Goal: Task Accomplishment & Management: Manage account settings

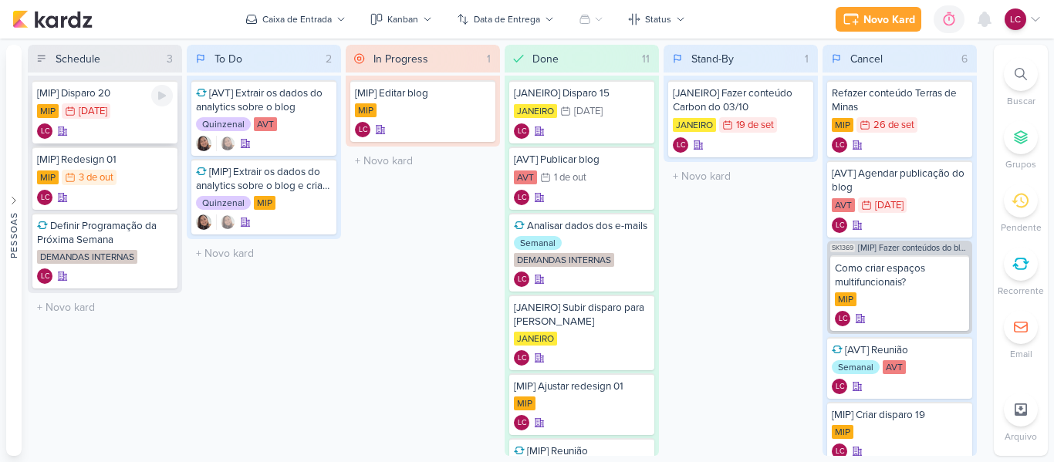
click at [96, 119] on div "[MIP] Disparo 20 MIP 30/9 [DATE] LC" at bounding box center [104, 111] width 145 height 63
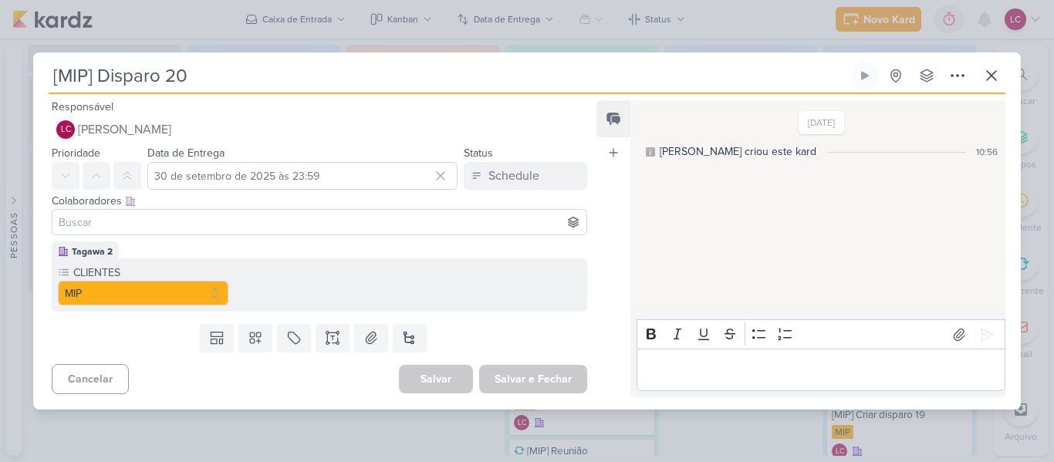
click at [434, 30] on div "[MIP] Disparo 20 Criado por mim" at bounding box center [527, 231] width 1054 height 462
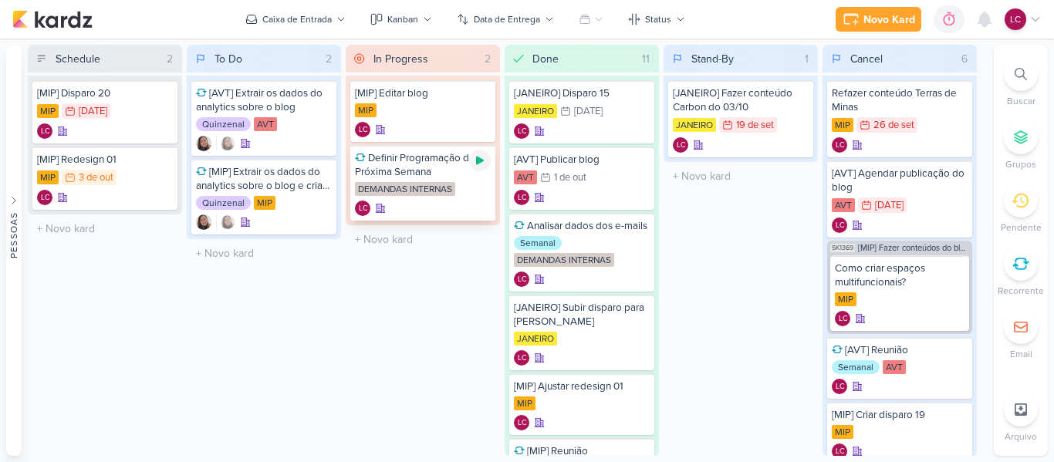
click at [485, 164] on icon at bounding box center [480, 160] width 12 height 12
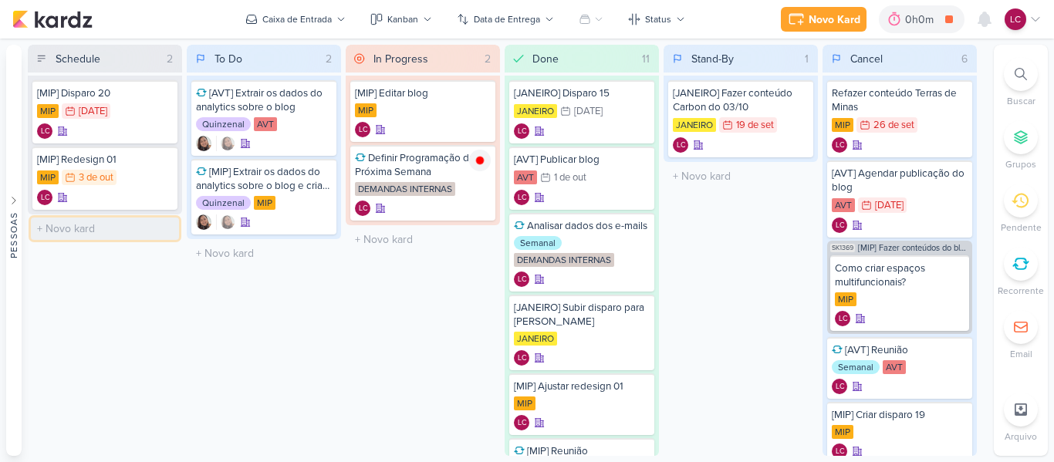
click at [74, 228] on input "text" at bounding box center [105, 229] width 148 height 22
type input "[JANEIRO] Reenvio Disparo 15"
click at [127, 233] on div "[JANEIRO] Reenvio Disparo 15" at bounding box center [105, 226] width 136 height 14
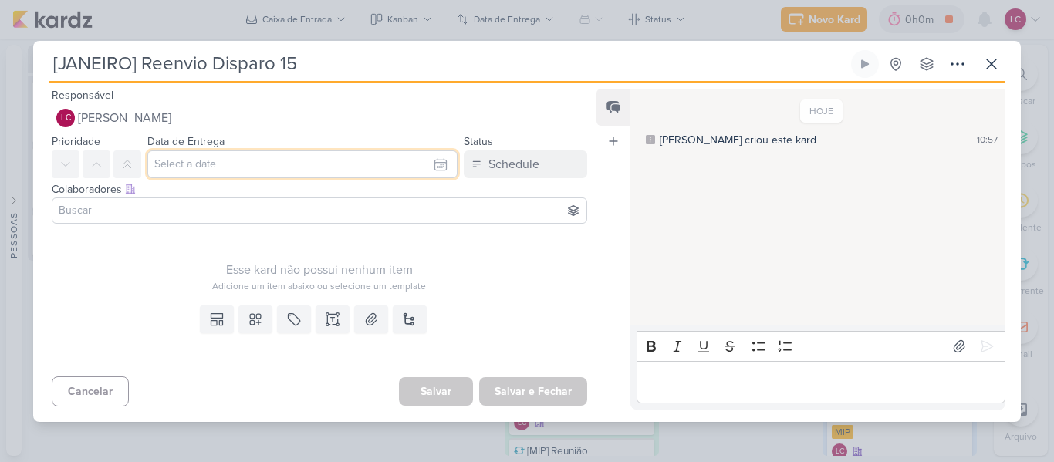
click at [289, 164] on input "text" at bounding box center [302, 164] width 310 height 28
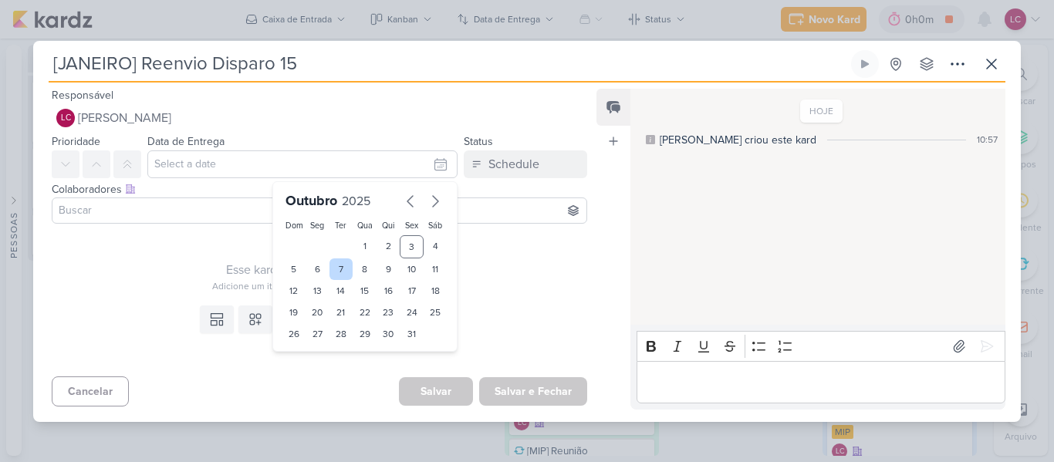
click at [329, 267] on div "7" at bounding box center [341, 269] width 24 height 22
type input "[DATE] 23:59"
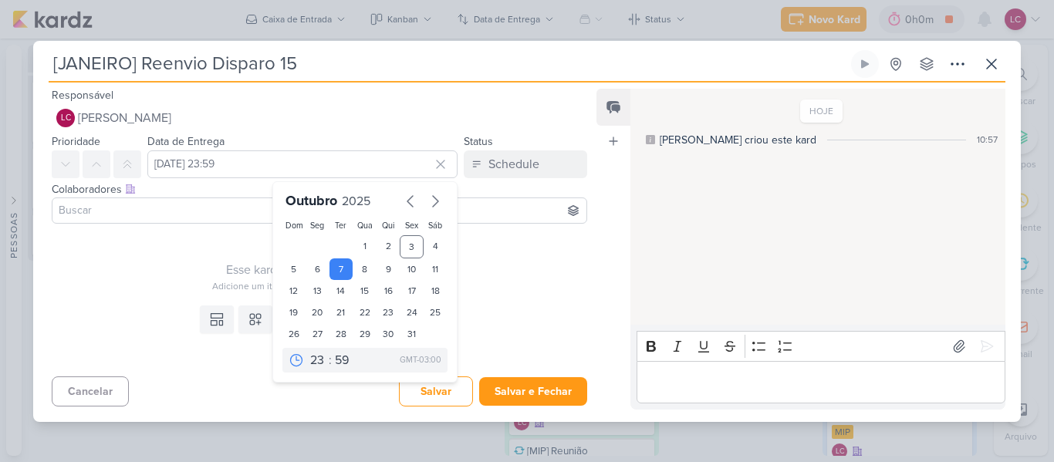
click at [209, 262] on div "Esse kard não possui nenhum item" at bounding box center [319, 270] width 535 height 19
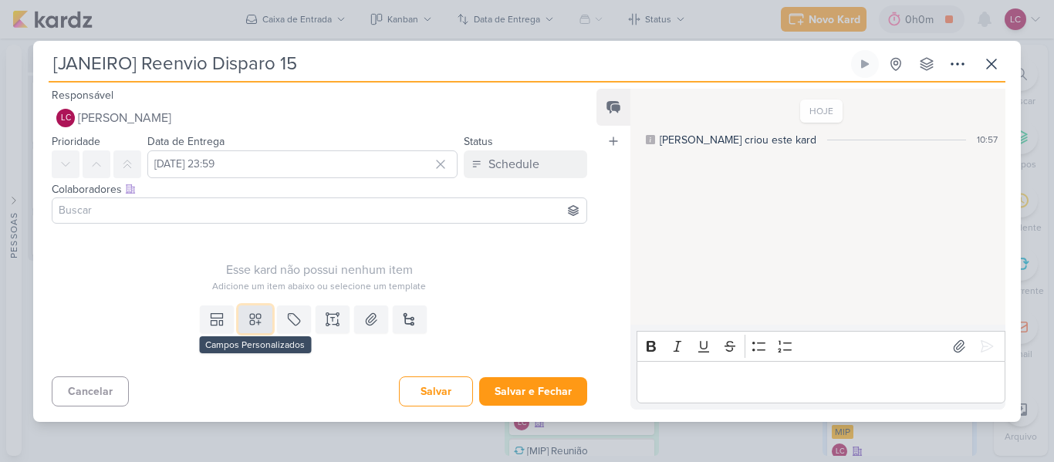
click at [257, 321] on icon at bounding box center [255, 319] width 15 height 15
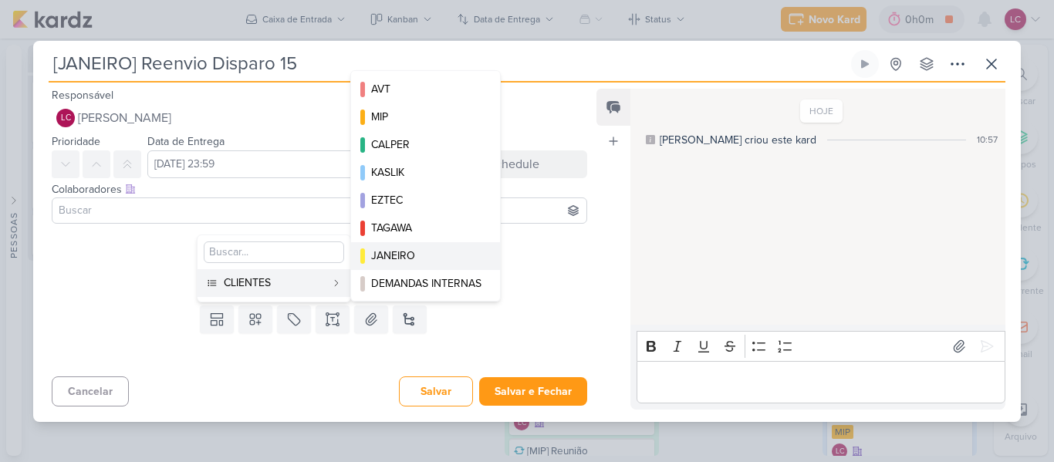
click at [383, 252] on div "JANEIRO" at bounding box center [426, 256] width 110 height 16
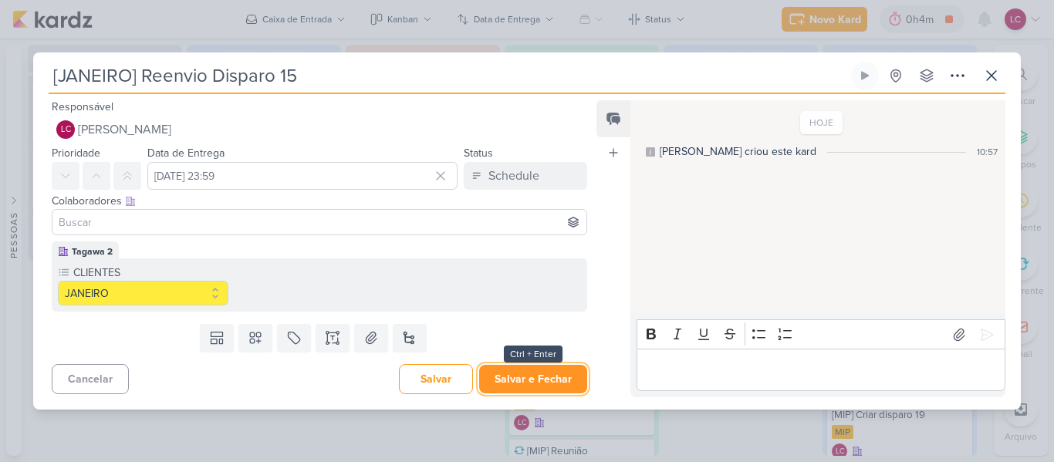
click at [518, 369] on button "Salvar e Fechar" at bounding box center [533, 379] width 108 height 29
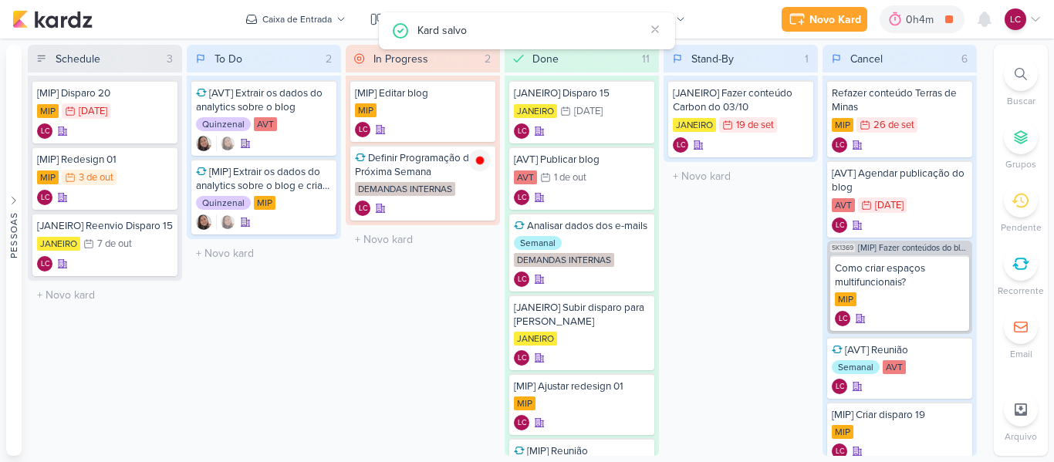
click at [123, 281] on div "[MIP] Disparo 20 MIP 30/9 [DATE] LC [MIP] Redesign 01" at bounding box center [105, 178] width 154 height 205
click at [96, 306] on input "text" at bounding box center [105, 295] width 148 height 22
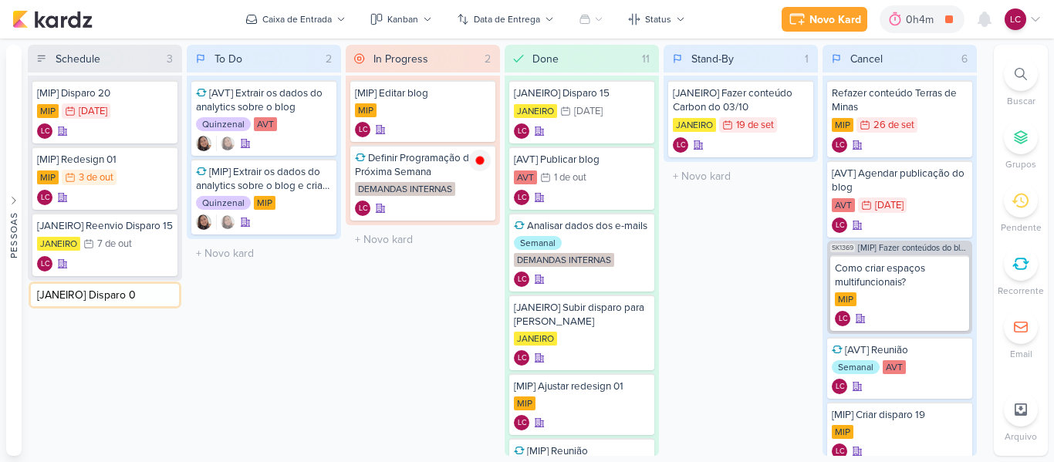
type input "[JANEIRO] Disparo 01"
click at [120, 318] on div "LC" at bounding box center [105, 309] width 136 height 15
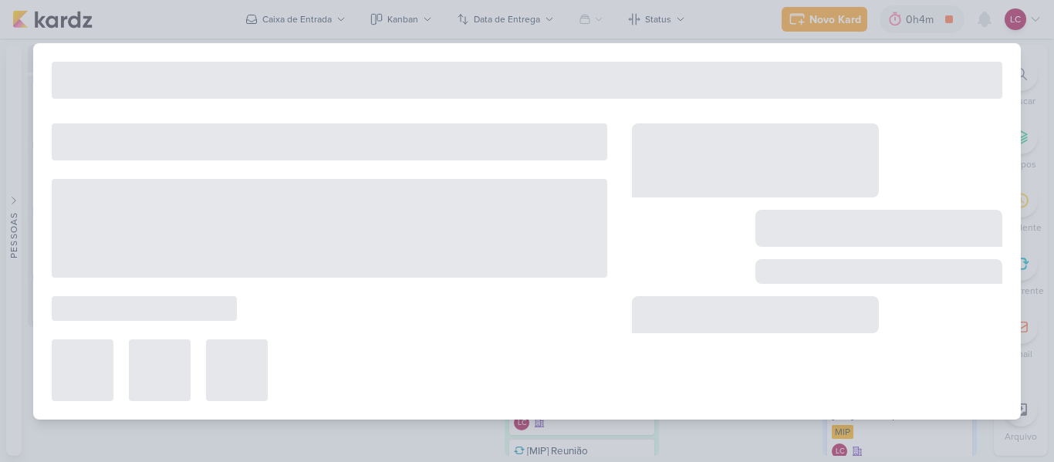
type input "[JANEIRO] Disparo 01"
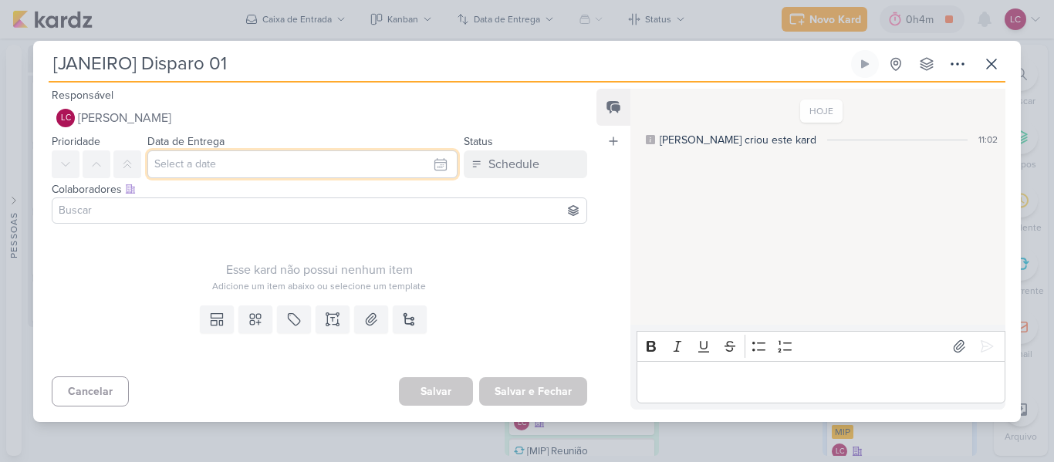
click at [232, 164] on input "text" at bounding box center [302, 164] width 310 height 28
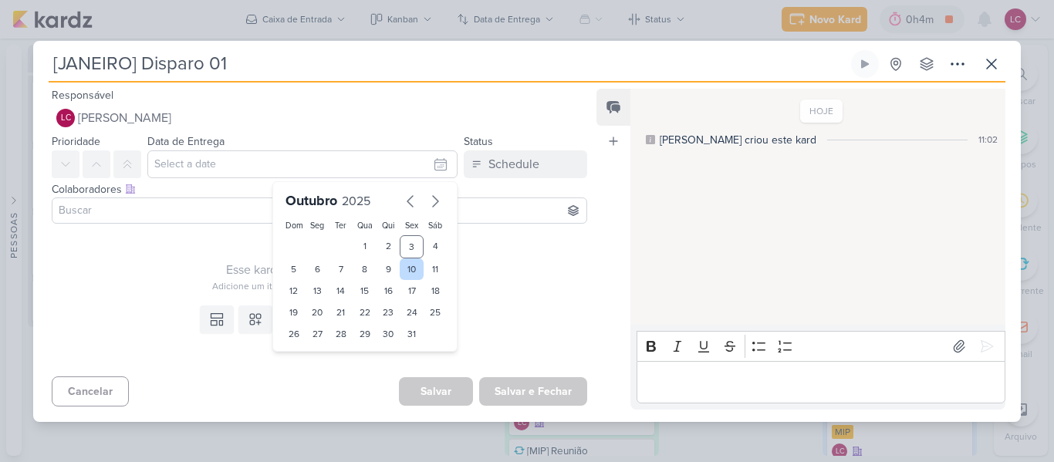
click at [413, 270] on div "10" at bounding box center [412, 269] width 24 height 22
type input "10 de outubro de 2025 às 23:59"
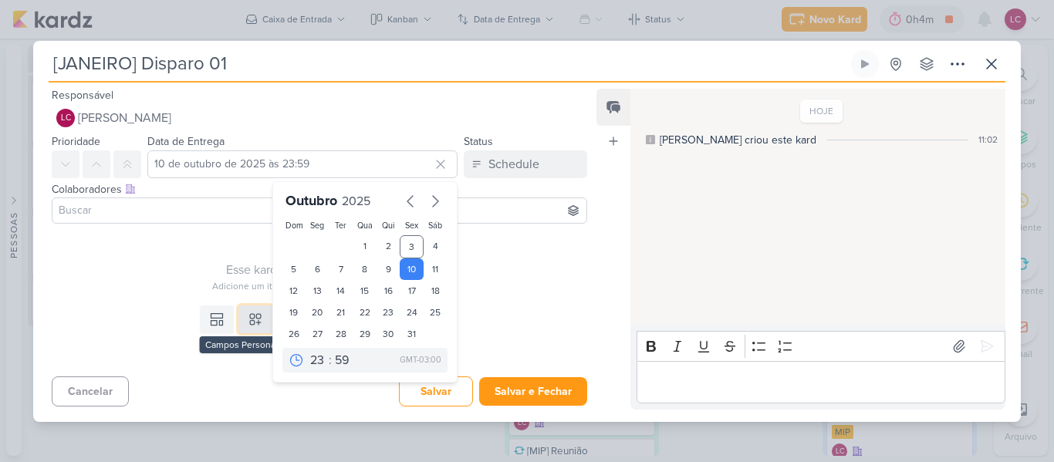
click at [251, 321] on icon at bounding box center [255, 319] width 11 height 11
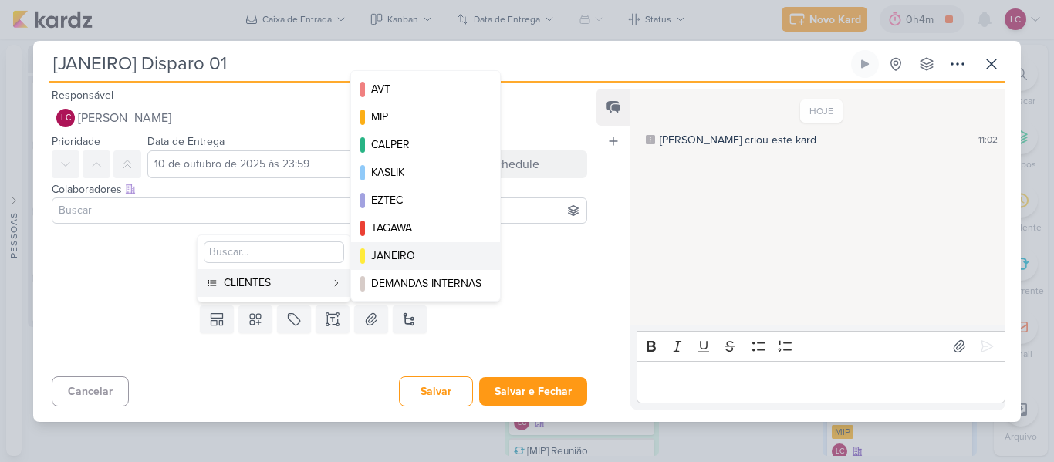
click at [408, 249] on div "JANEIRO" at bounding box center [426, 256] width 110 height 16
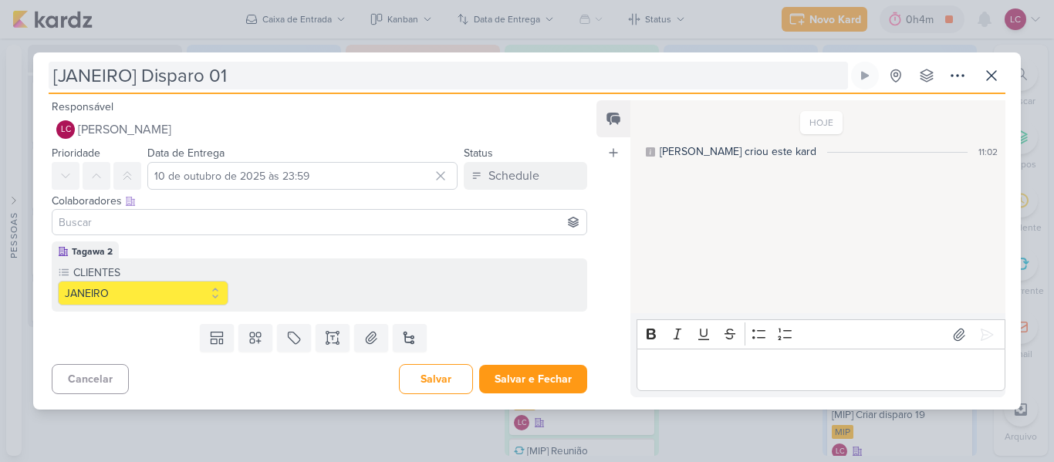
click at [140, 69] on input "[JANEIRO] Disparo 01" at bounding box center [448, 76] width 799 height 28
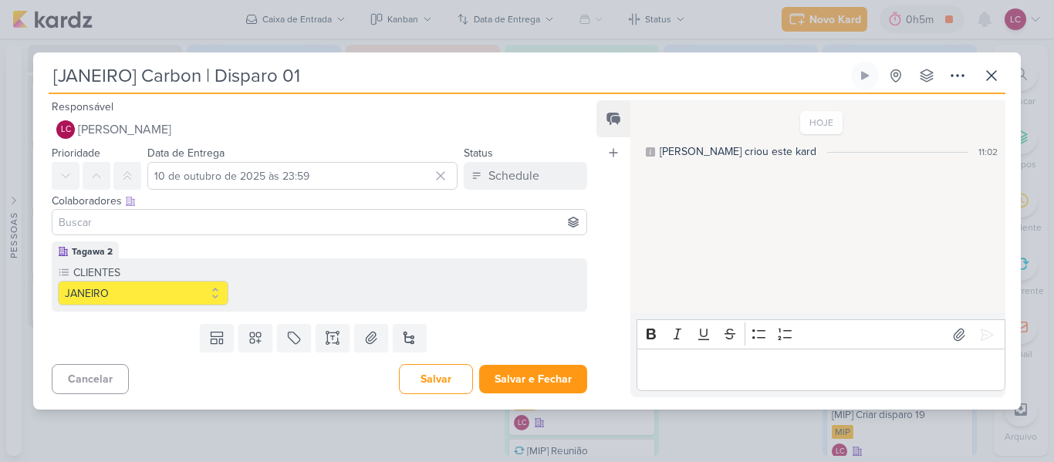
click at [538, 360] on div "Cancelar [GEOGRAPHIC_DATA] Salvar e Fechar Ctrl + Enter" at bounding box center [313, 377] width 560 height 39
click at [528, 370] on button "Salvar e Fechar" at bounding box center [533, 379] width 108 height 29
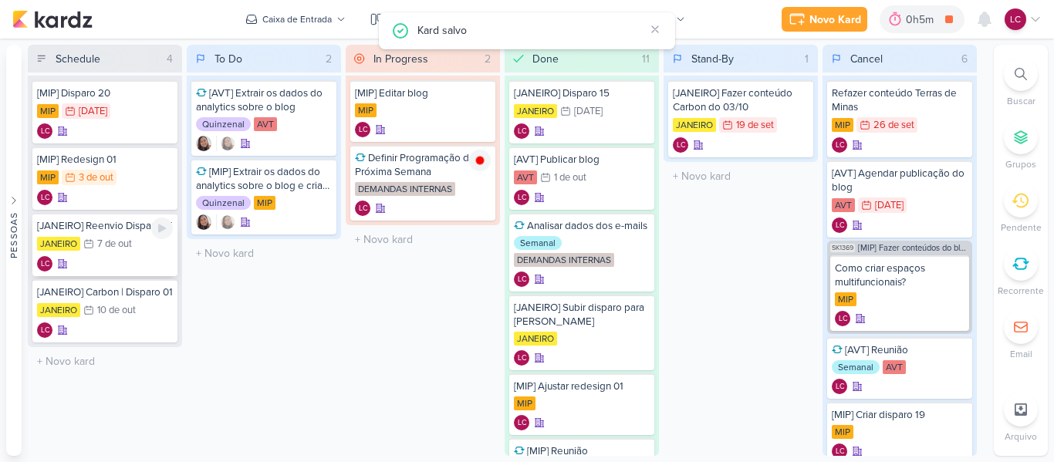
click at [132, 233] on div "[JANEIRO] Reenvio Disparo 15" at bounding box center [105, 226] width 136 height 14
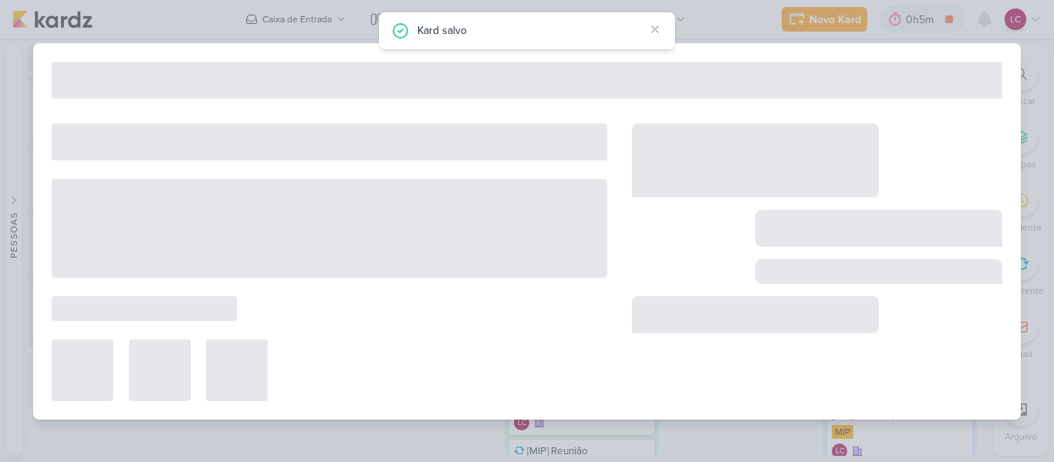
type input "[JANEIRO] Reenvio Disparo 15"
type input "[DATE] 23:59"
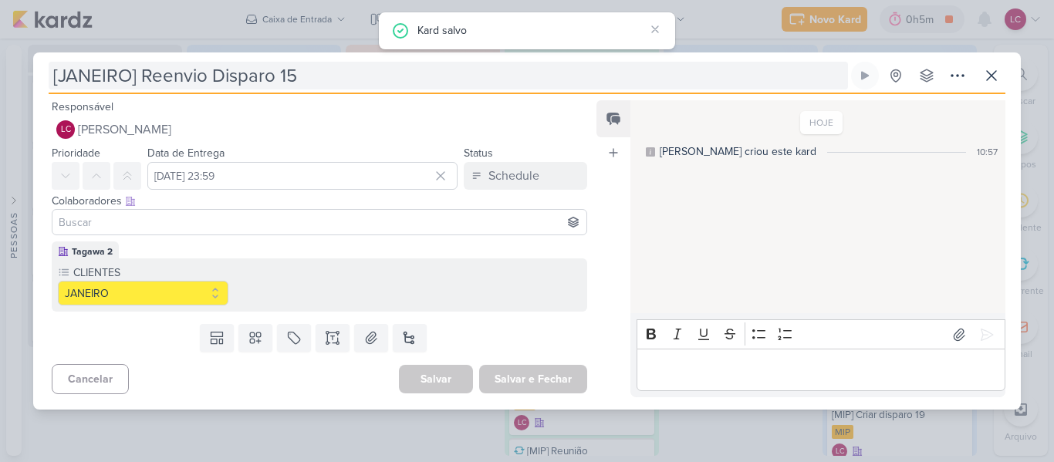
click at [146, 75] on input "[JANEIRO] Reenvio Disparo 15" at bounding box center [448, 76] width 799 height 28
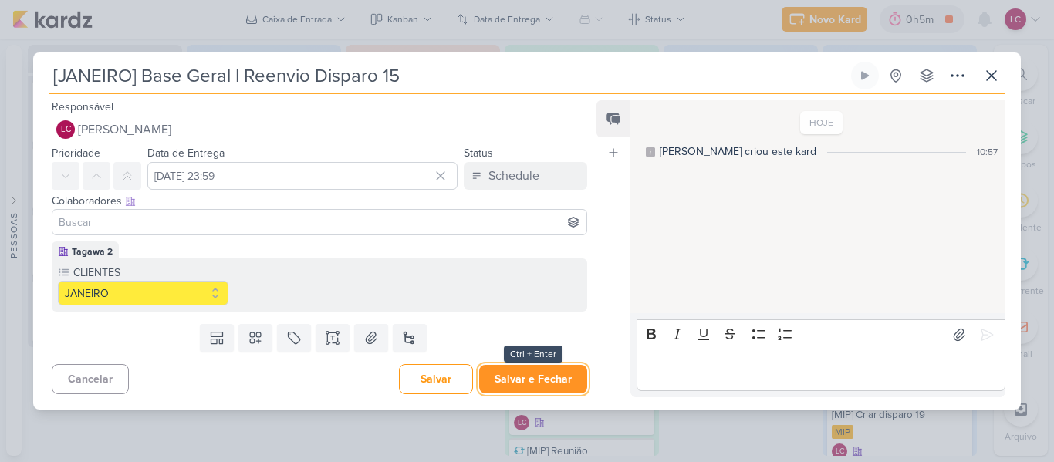
click at [515, 369] on button "Salvar e Fechar" at bounding box center [533, 379] width 108 height 29
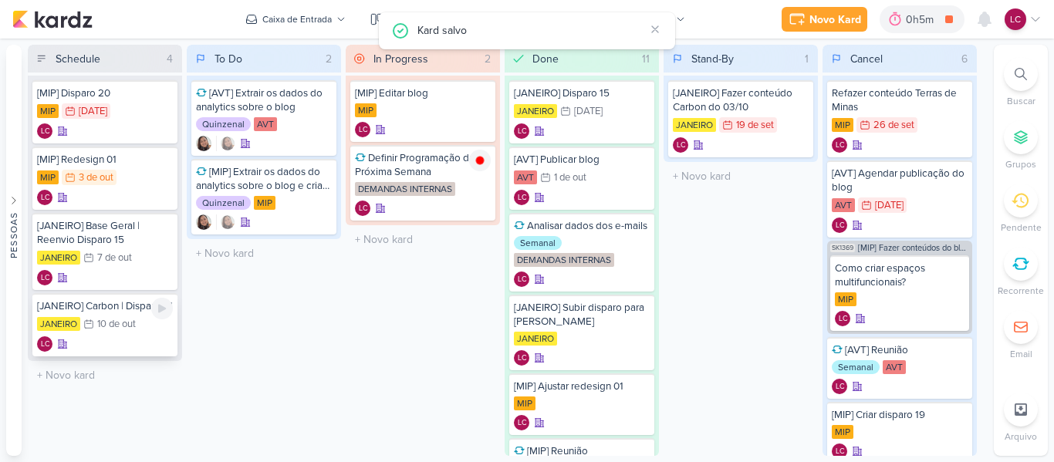
click at [155, 329] on div "[JANEIRO] Carbon | Disparo 01 [DATE] [DATE] LC" at bounding box center [104, 324] width 145 height 63
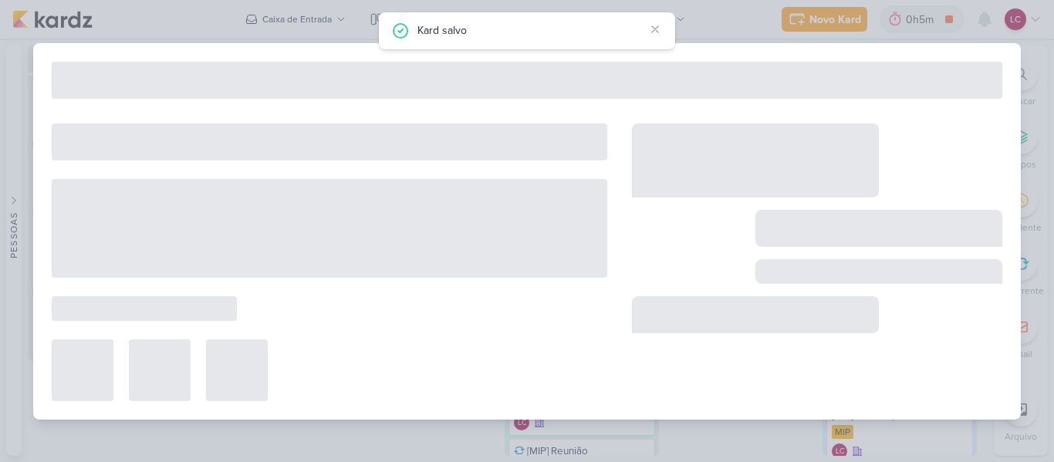
type input "[JANEIRO] Carbon | Disparo 01"
type input "10 de outubro de 2025 às 23:59"
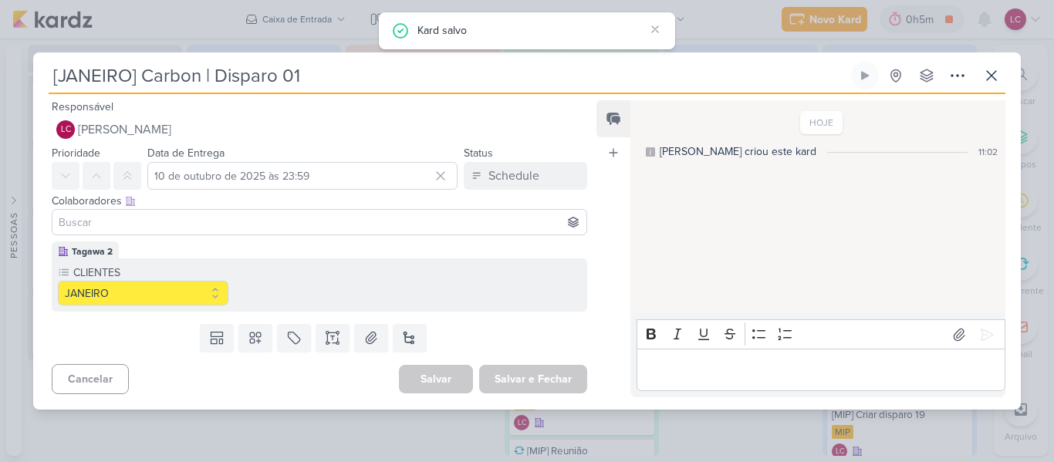
click at [392, 438] on div "[JANEIRO] Carbon | Disparo 01 Criado por mim" at bounding box center [527, 231] width 1054 height 462
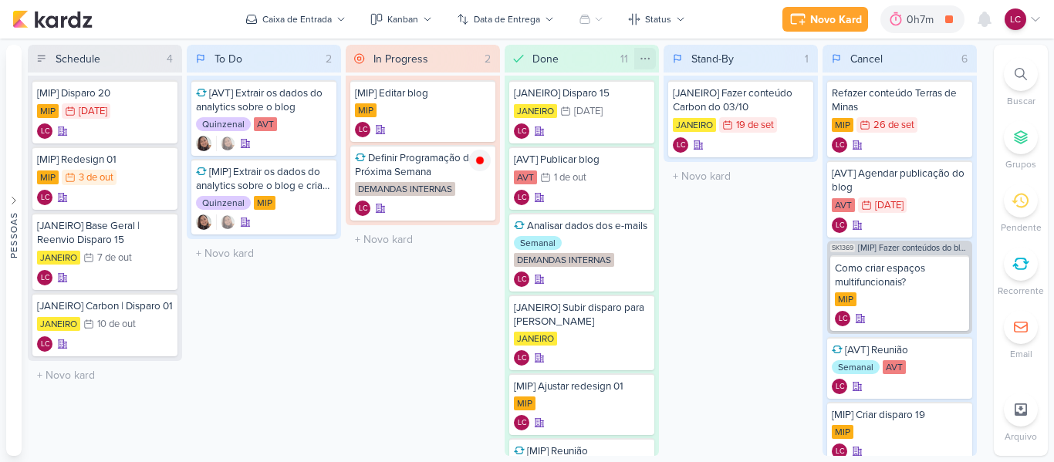
click at [643, 52] on icon at bounding box center [645, 58] width 12 height 12
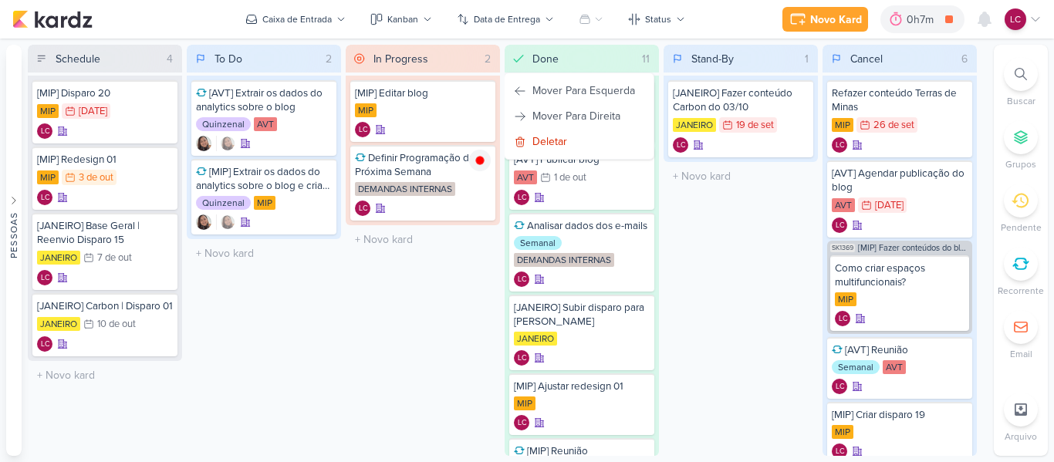
click at [730, 268] on div "Stand-By 1 Mover Para Esquerda Mover Para Direita [GEOGRAPHIC_DATA] [JANEIRO] F…" at bounding box center [740, 250] width 154 height 411
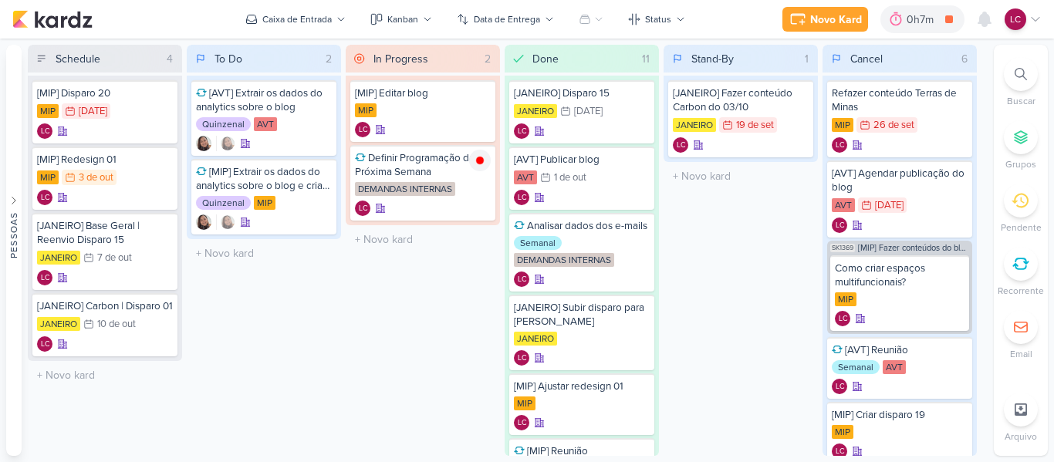
click at [1033, 13] on icon at bounding box center [1035, 19] width 12 height 12
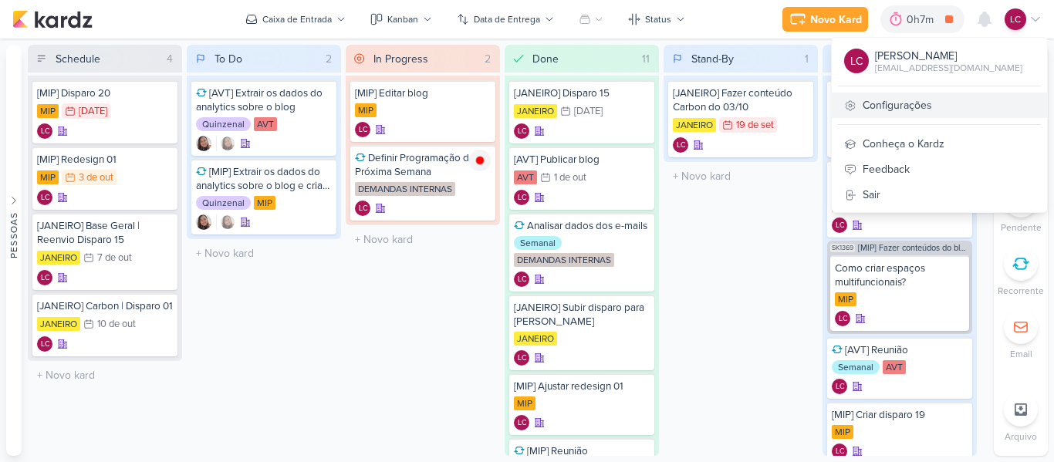
click at [908, 105] on link "Configurações" at bounding box center [939, 105] width 215 height 25
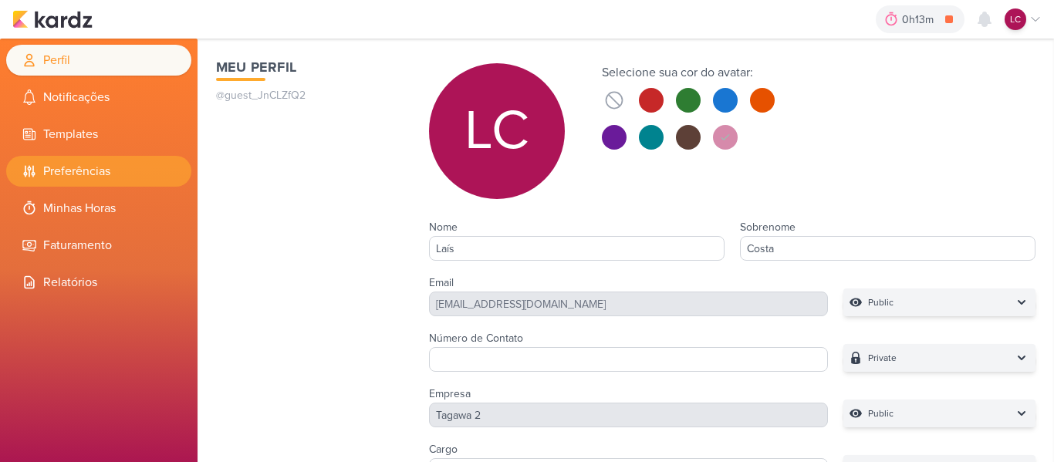
click at [104, 172] on li "Preferências" at bounding box center [98, 171] width 185 height 31
select select "pt-BR"
select select "America/Sao_Paulo"
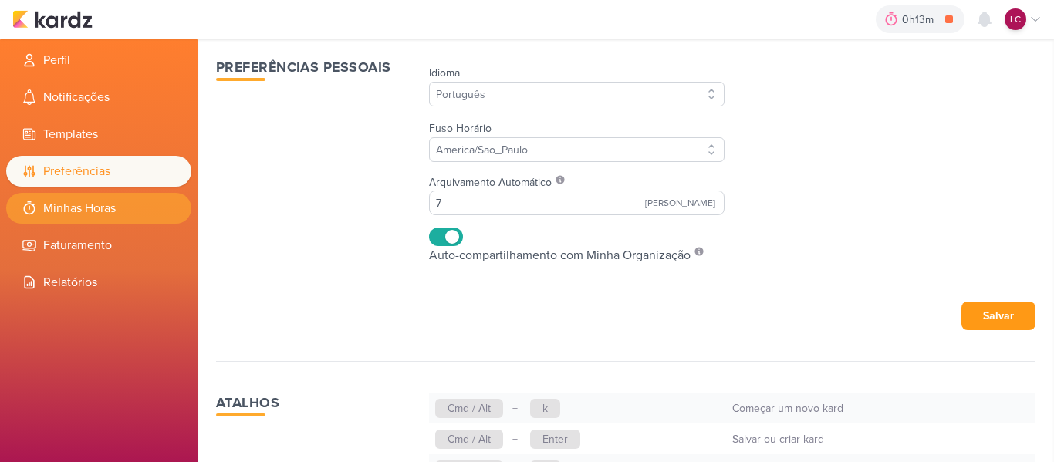
click at [110, 195] on li "Minhas Horas" at bounding box center [98, 208] width 185 height 31
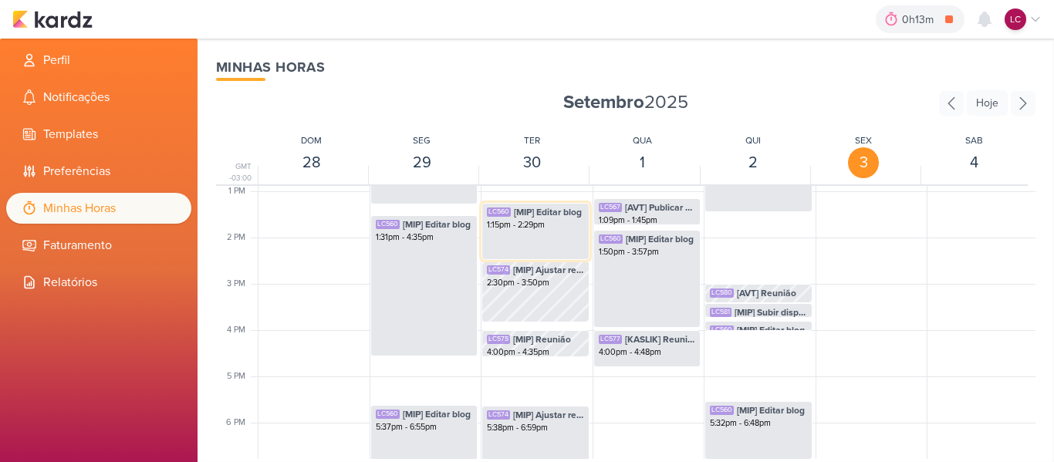
scroll to position [596, 0]
click at [65, 12] on img at bounding box center [52, 19] width 80 height 19
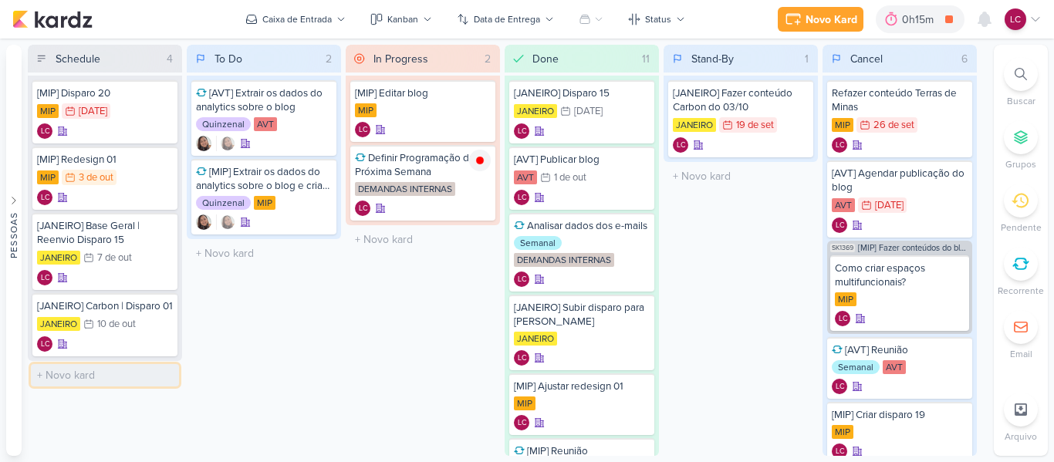
click at [78, 380] on input "text" at bounding box center [105, 375] width 148 height 22
type input "[JANEIRO] Base Geral | Disparo Extra Jade Evento"
click at [69, 393] on div "[JANEIRO] Base Geral | Disparo Extra Jade Evento" at bounding box center [105, 380] width 136 height 28
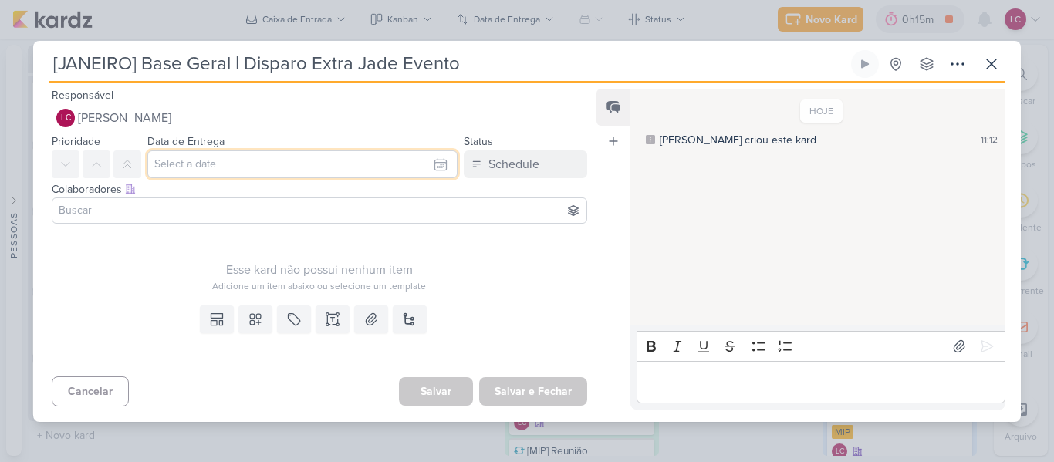
click at [284, 175] on input "text" at bounding box center [302, 164] width 310 height 28
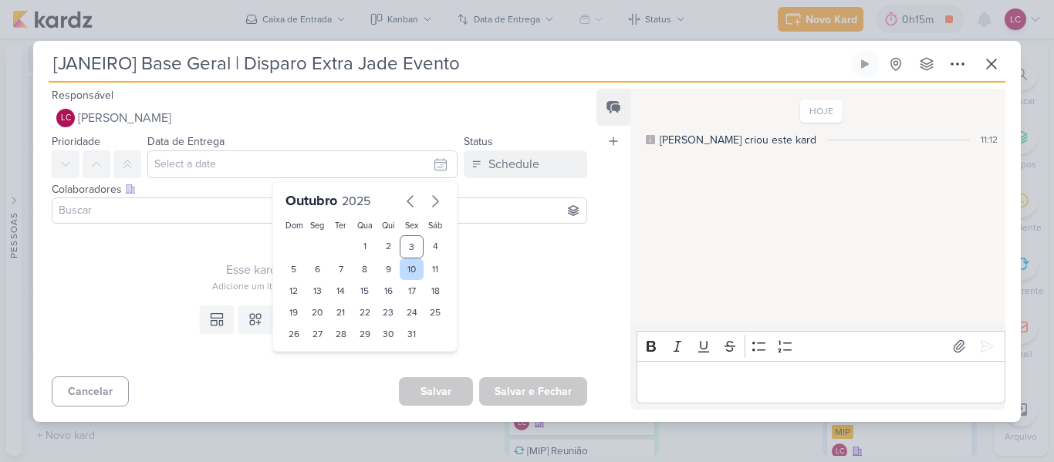
click at [400, 270] on div "10" at bounding box center [412, 269] width 24 height 22
type input "10 de outubro de 2025 às 23:59"
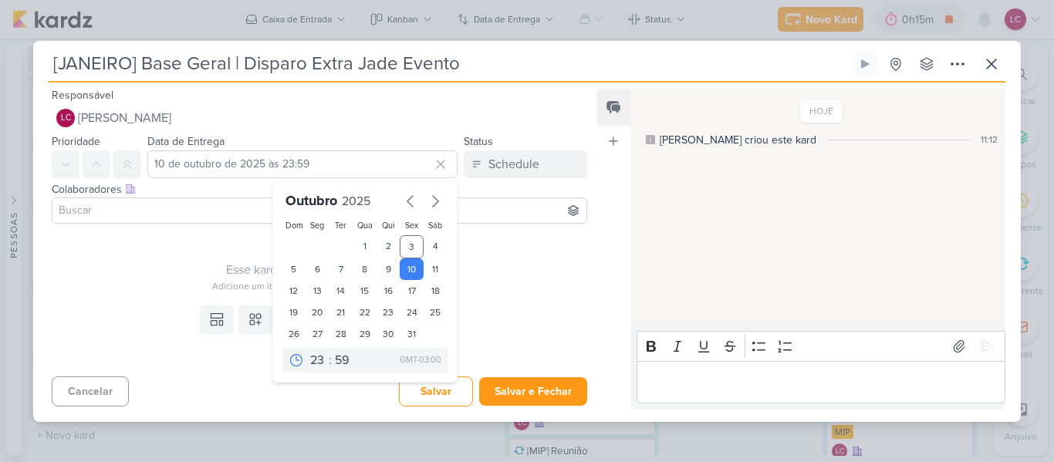
click at [218, 255] on div "Esse kard não possui nenhum item Adicione um item abaixo ou selecione um templa…" at bounding box center [319, 261] width 535 height 63
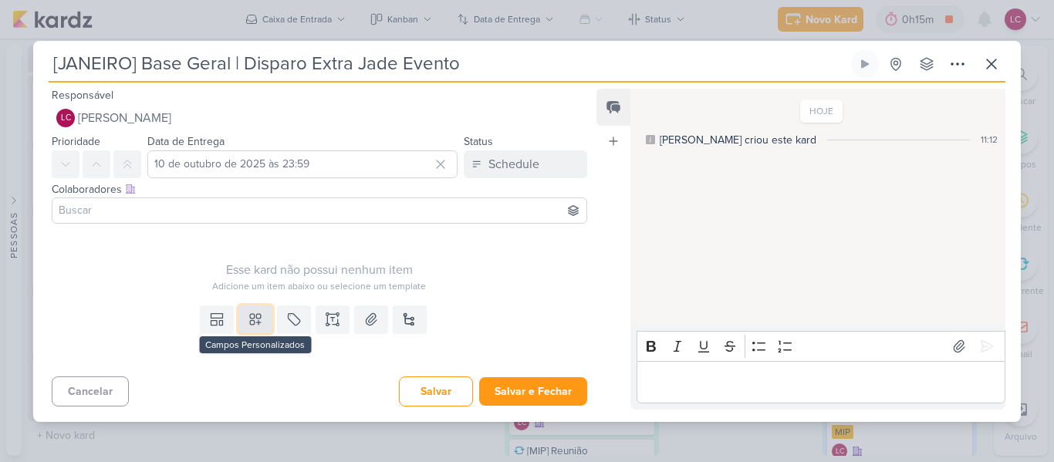
click at [248, 315] on icon at bounding box center [255, 319] width 15 height 15
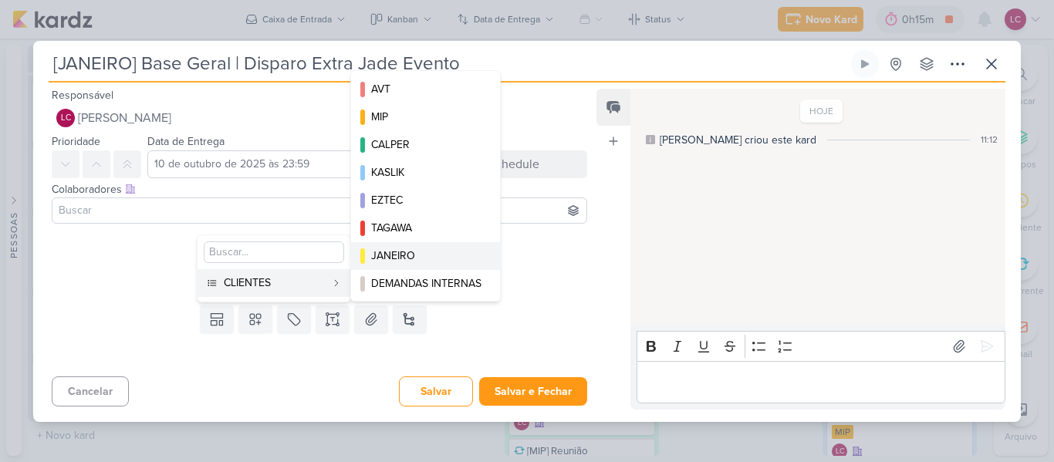
click at [422, 248] on div "JANEIRO" at bounding box center [426, 256] width 110 height 16
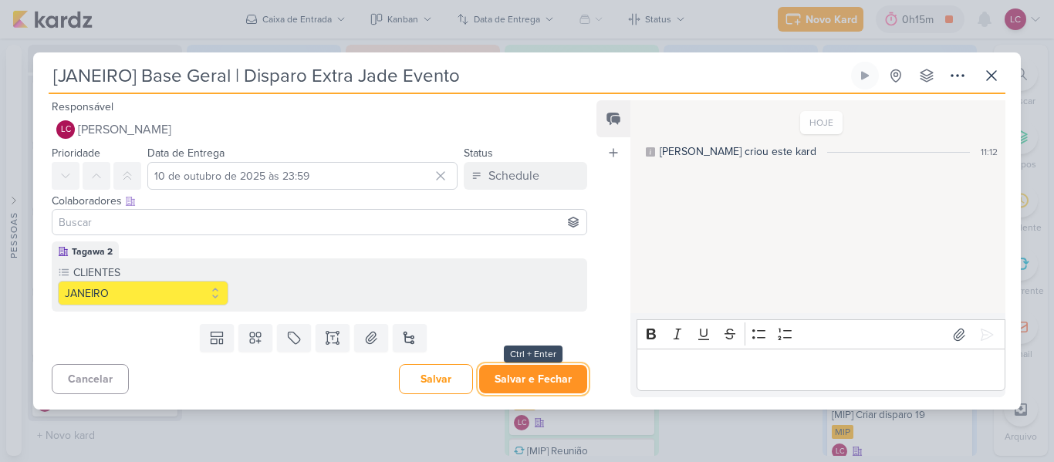
click at [520, 375] on button "Salvar e Fechar" at bounding box center [533, 379] width 108 height 29
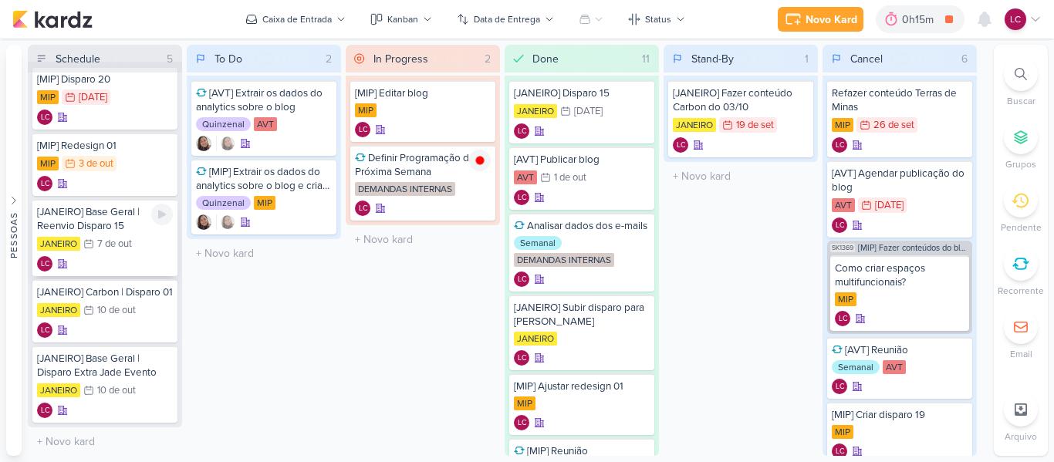
scroll to position [34, 0]
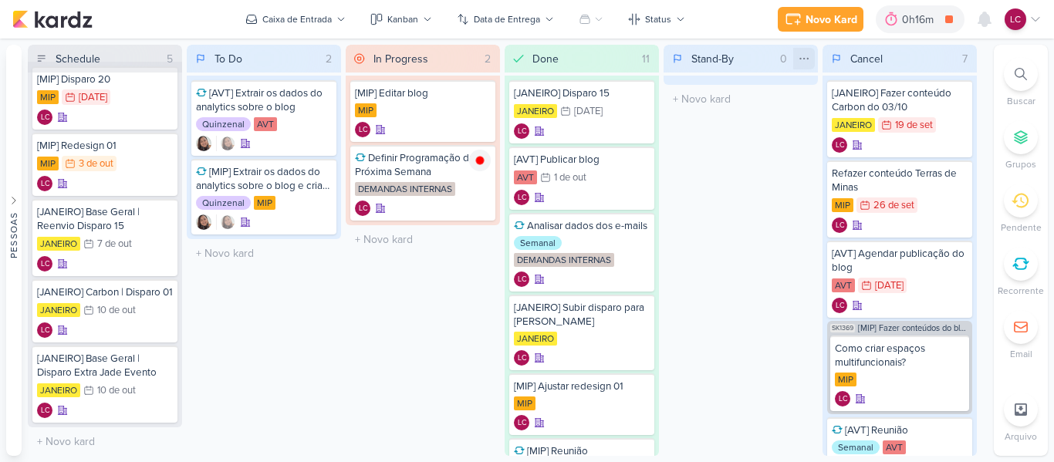
click at [812, 65] on div at bounding box center [804, 59] width 22 height 22
click at [741, 233] on div "Stand-By 0 Mover Para Esquerda Mover Para Direita Deletar O título do kard deve…" at bounding box center [740, 250] width 154 height 411
click at [71, 435] on input "text" at bounding box center [105, 441] width 148 height 22
type input "[MIP] Redesign 02"
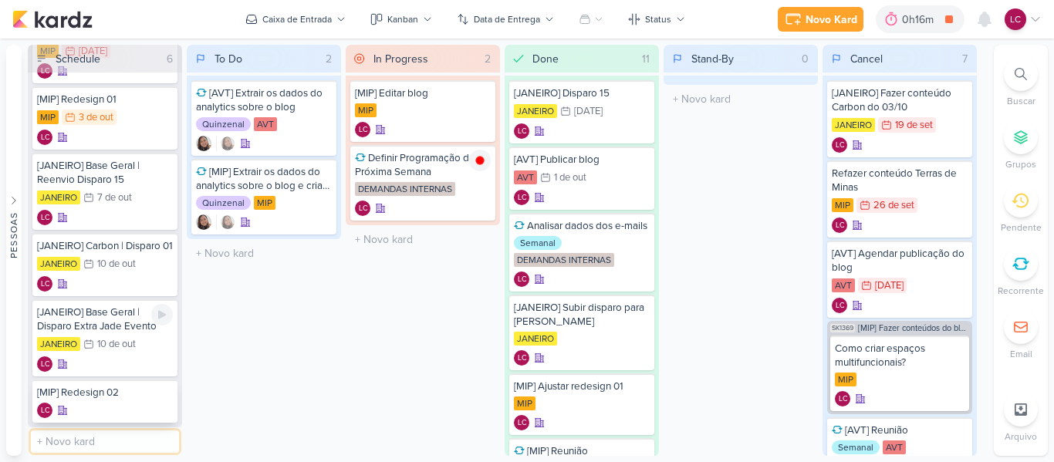
scroll to position [80, 0]
click at [112, 387] on div "[MIP] Redesign 02" at bounding box center [105, 393] width 136 height 14
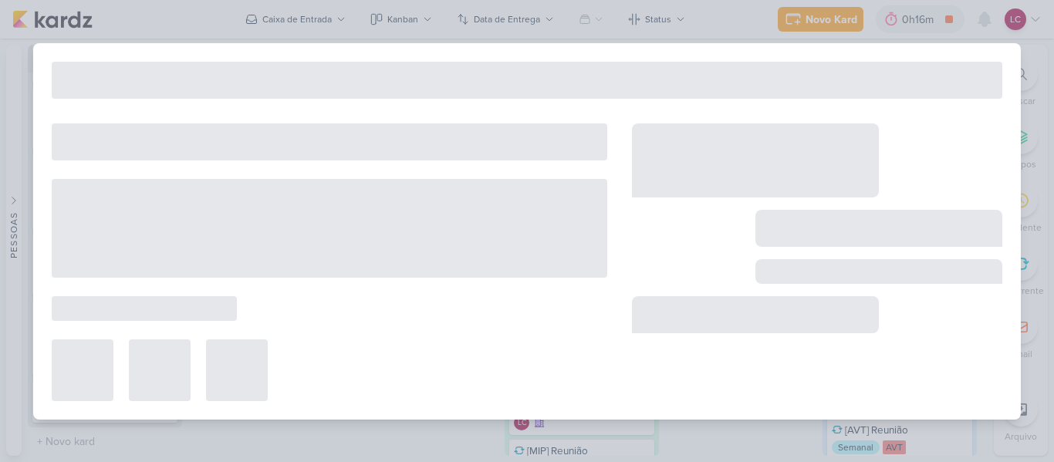
type input "[MIP] Redesign 02"
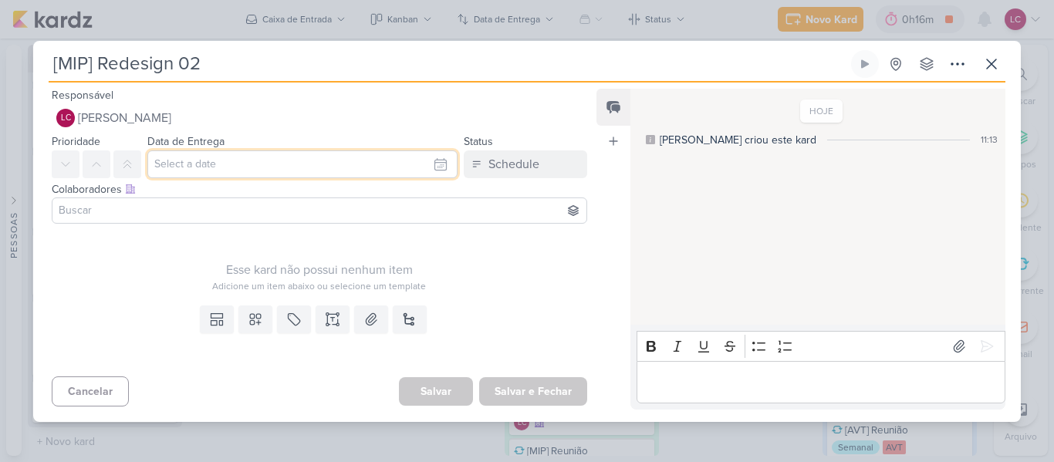
click at [255, 164] on input "text" at bounding box center [302, 164] width 310 height 28
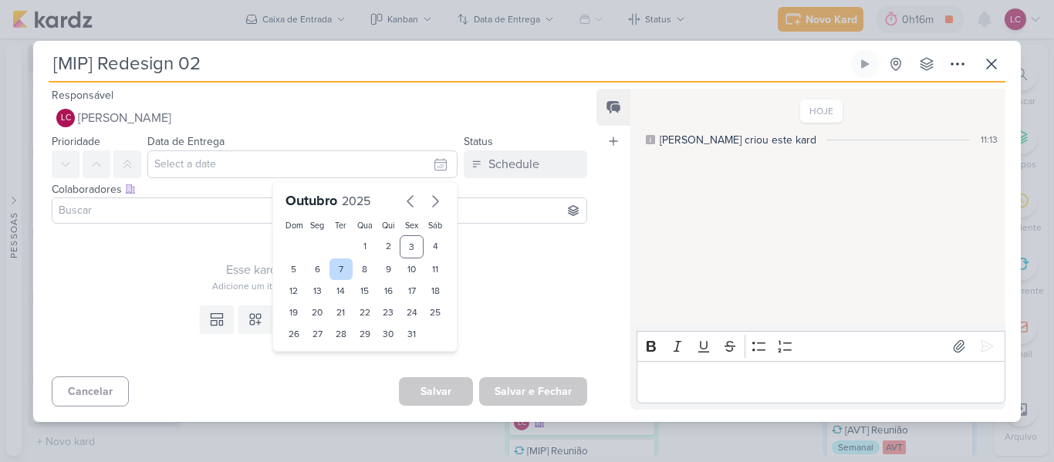
click at [332, 267] on div "7" at bounding box center [341, 269] width 24 height 22
type input "[DATE] 23:59"
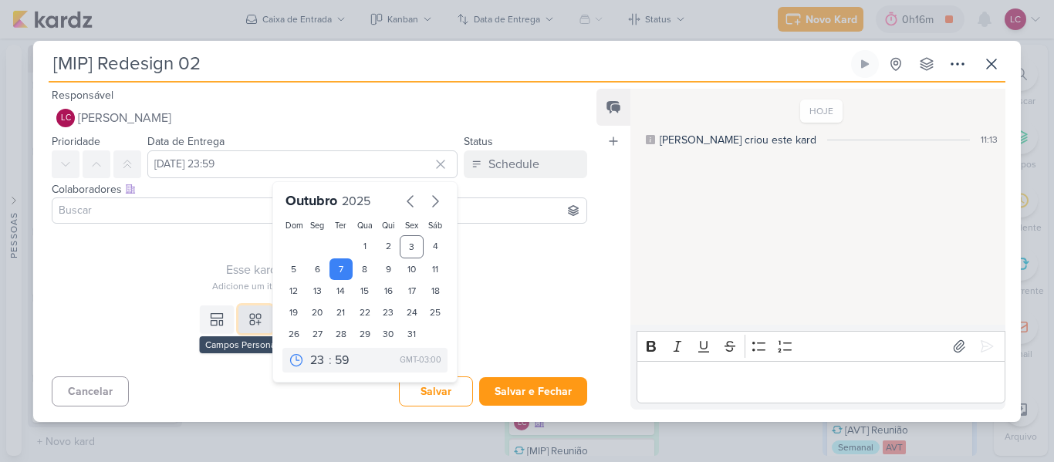
click at [250, 316] on icon at bounding box center [255, 319] width 11 height 11
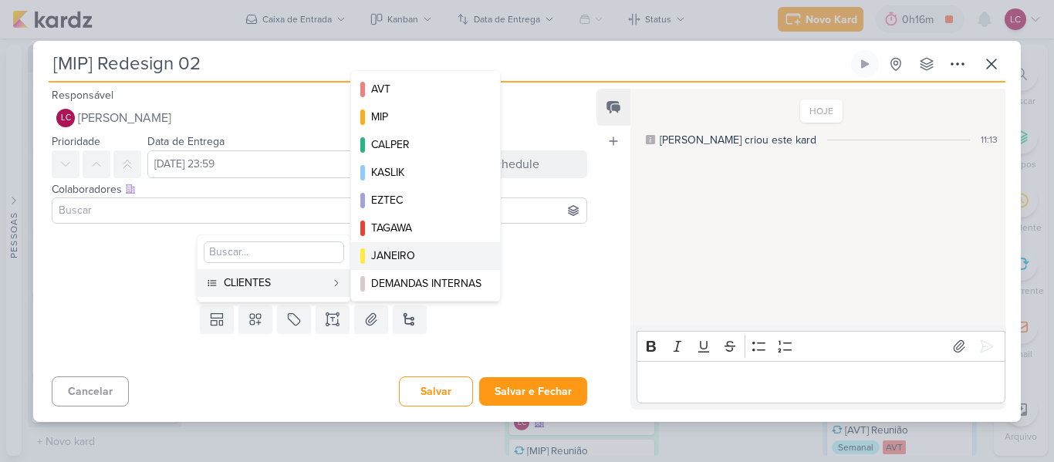
click at [399, 257] on div "JANEIRO" at bounding box center [426, 256] width 110 height 16
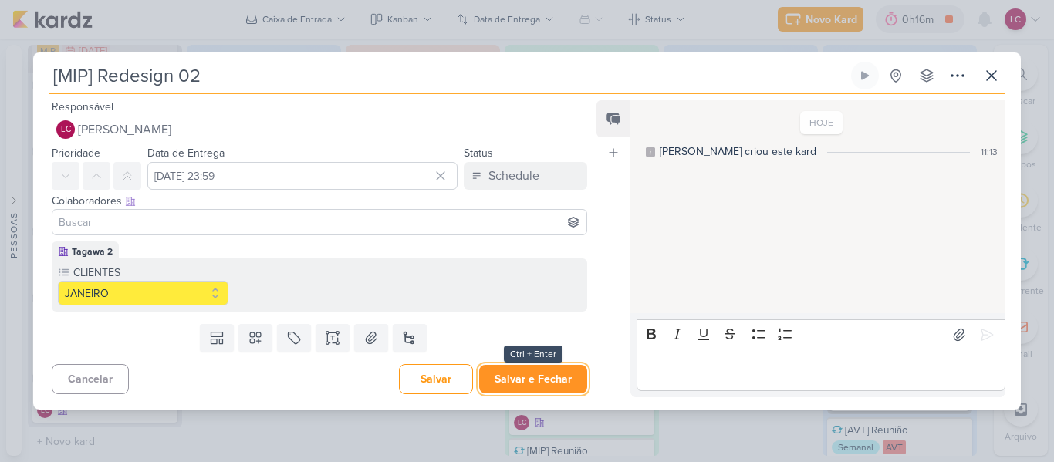
click at [557, 380] on button "Salvar e Fechar" at bounding box center [533, 379] width 108 height 29
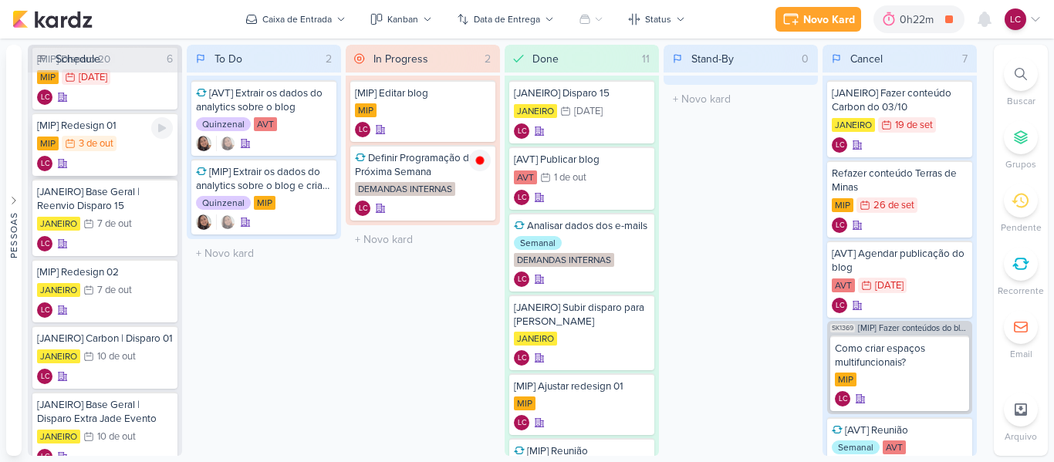
scroll to position [0, 0]
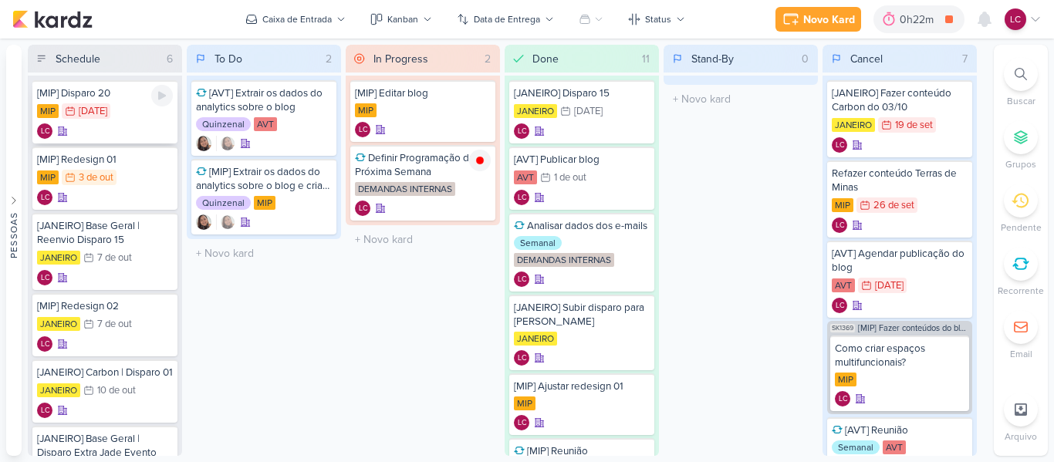
click at [120, 120] on div "MIP 30/9 30 de set" at bounding box center [105, 111] width 136 height 17
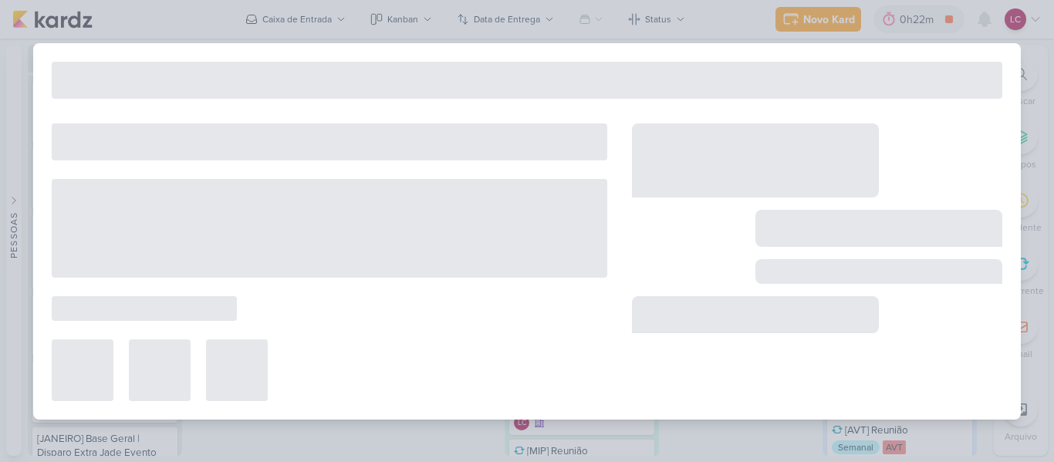
type input "[MIP] Disparo 20"
type input "30 de setembro de 2025 às 23:59"
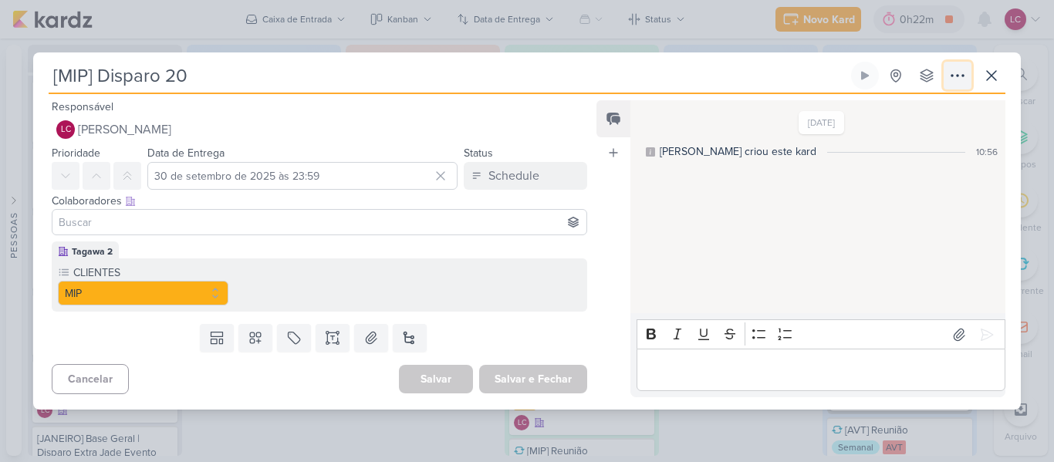
click at [948, 66] on icon at bounding box center [957, 75] width 19 height 19
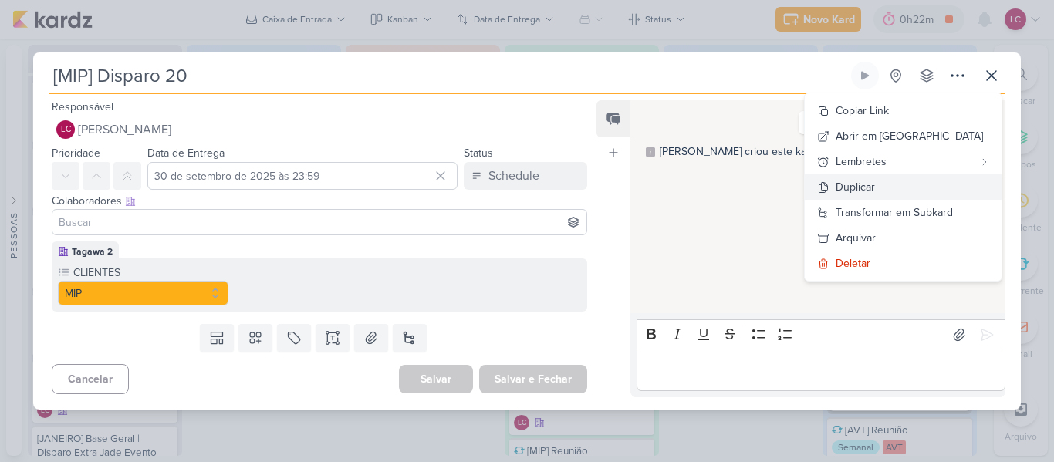
click at [875, 192] on div "Duplicar" at bounding box center [854, 187] width 39 height 16
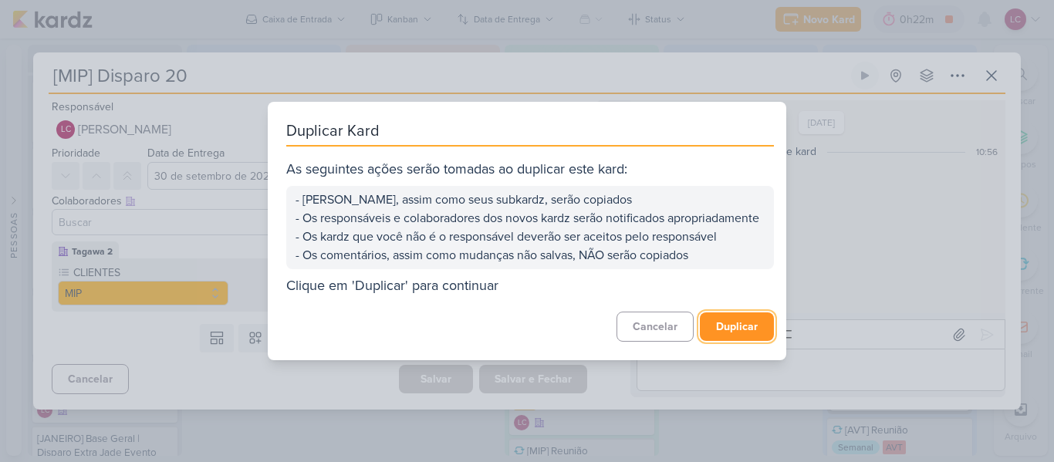
click at [712, 332] on button "Duplicar" at bounding box center [737, 326] width 74 height 29
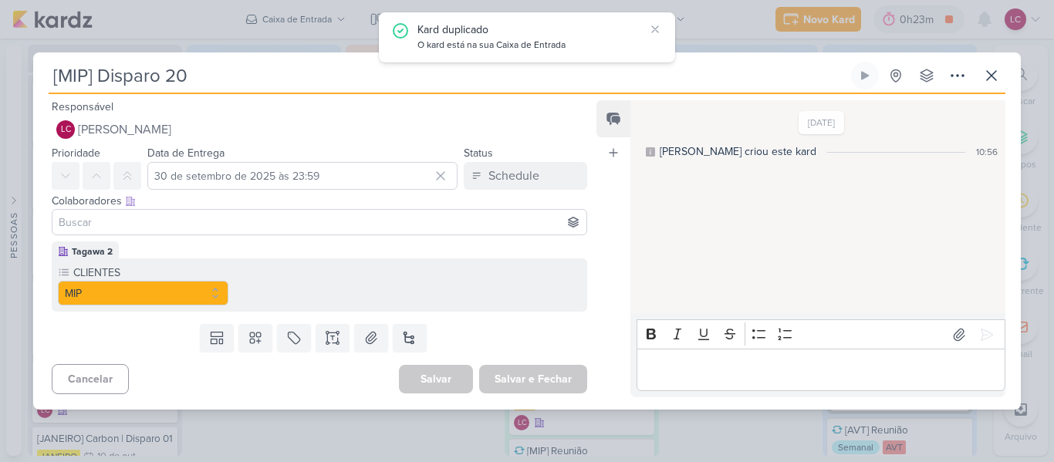
click at [270, 19] on div "[MIP] Disparo 20 Criado por mim" at bounding box center [527, 231] width 1054 height 462
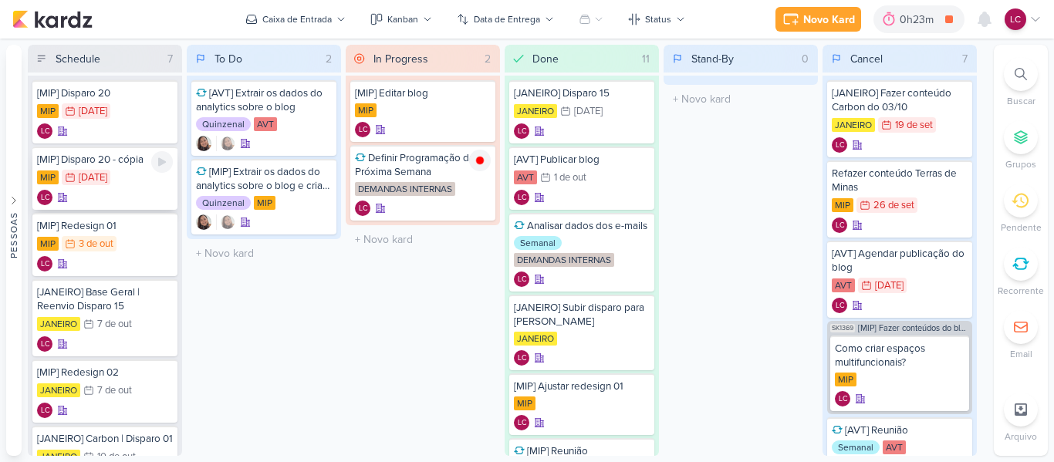
click at [112, 190] on div "LC" at bounding box center [105, 197] width 136 height 15
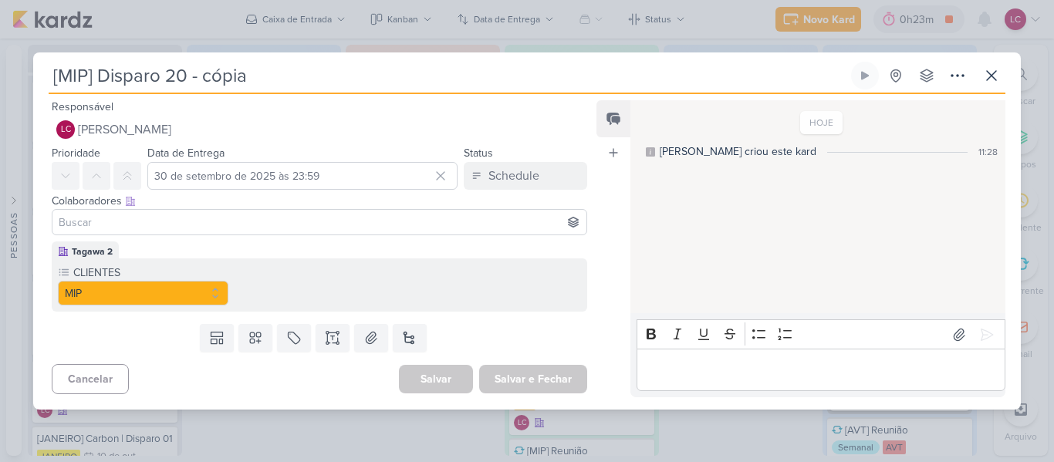
drag, startPoint x: 188, startPoint y: 80, endPoint x: 383, endPoint y: 109, distance: 197.2
click at [383, 109] on div "[MIP] Disparo 20 - cópia Criado por mim nenhum grupo disponível" at bounding box center [526, 236] width 987 height 348
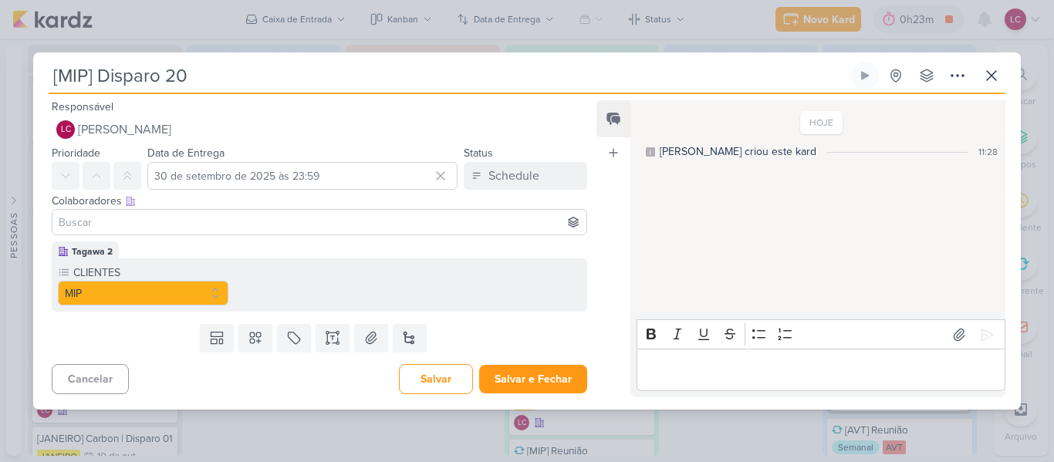
click at [100, 73] on input "[MIP] Disparo 20" at bounding box center [448, 76] width 799 height 28
type input "[MIP] Reenvio: Disparo 20"
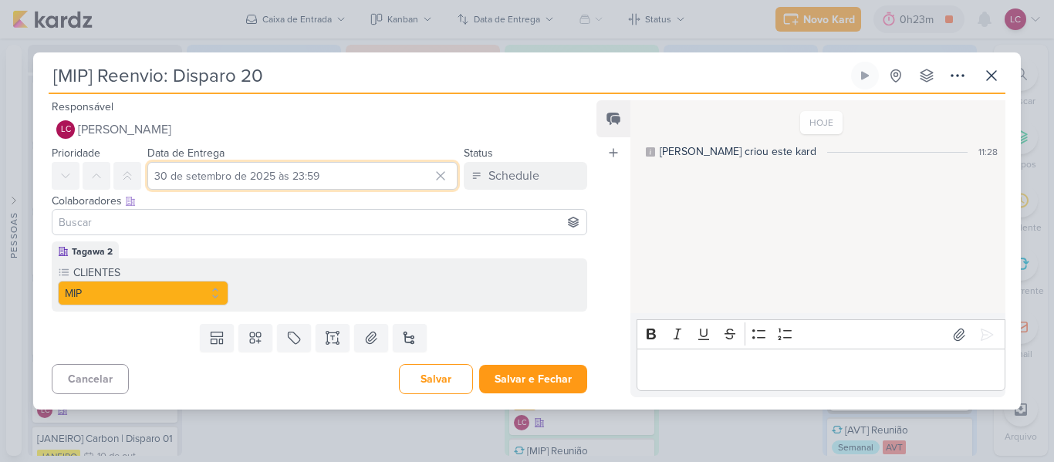
click at [239, 180] on input "30 de setembro de 2025 às 23:59" at bounding box center [302, 176] width 310 height 28
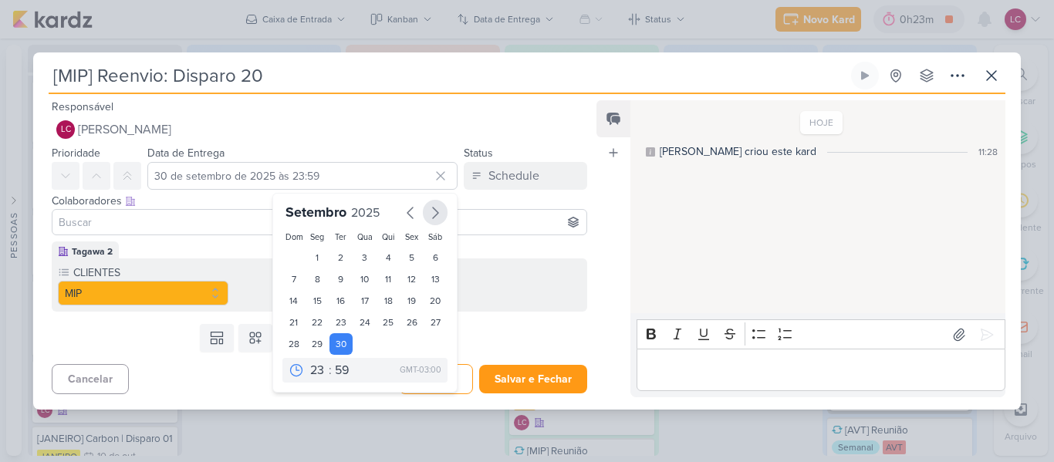
click at [426, 209] on icon "button" at bounding box center [435, 213] width 19 height 19
click at [400, 284] on div "10" at bounding box center [412, 281] width 24 height 22
type input "10 de outubro de 2025 às 23:59"
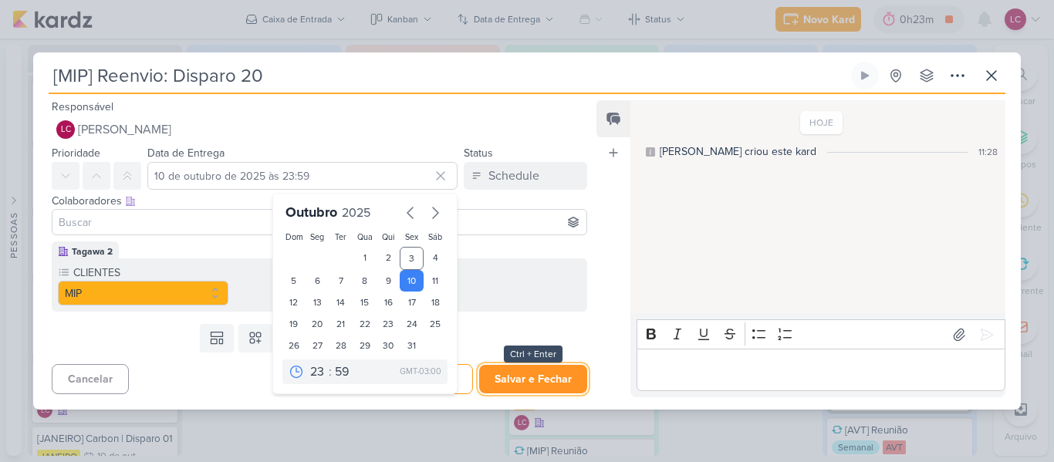
click at [559, 384] on button "Salvar e Fechar" at bounding box center [533, 379] width 108 height 29
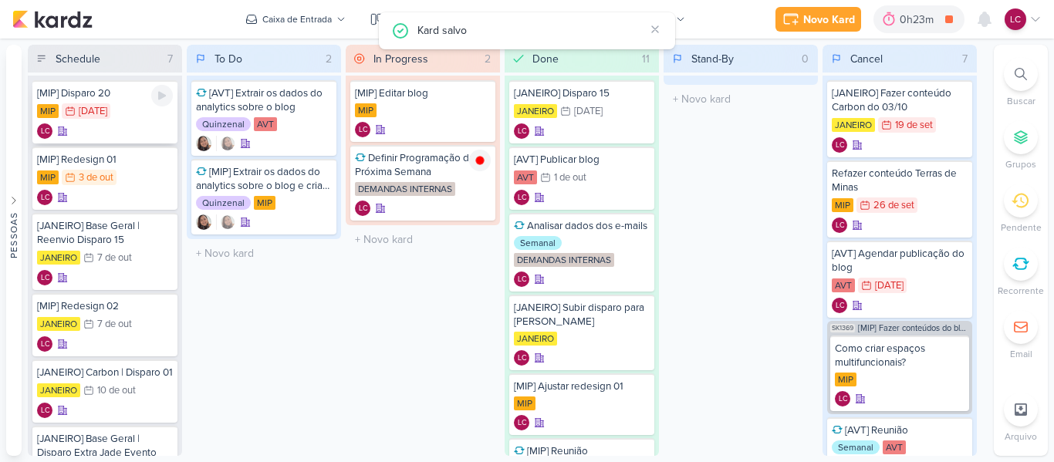
click at [128, 129] on div "LC" at bounding box center [105, 130] width 136 height 15
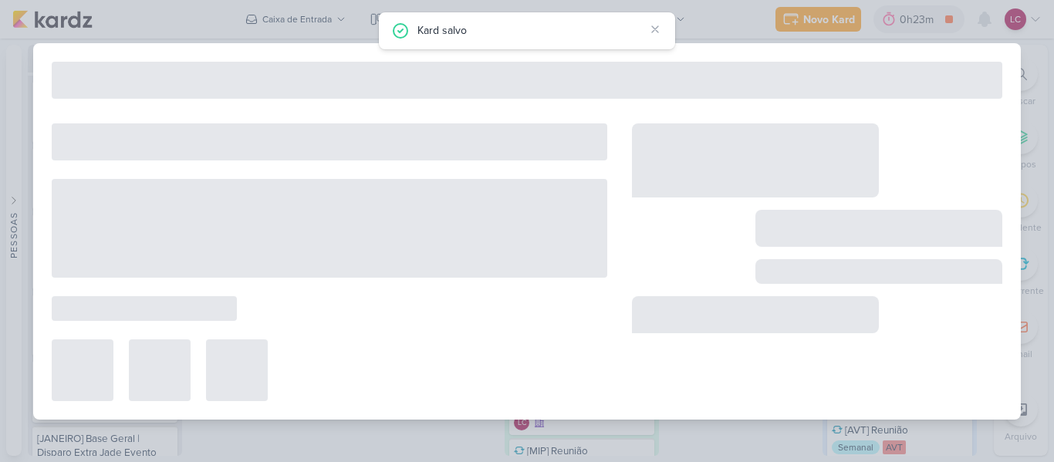
type input "[MIP] Disparo 20"
type input "30 de setembro de 2025 às 23:59"
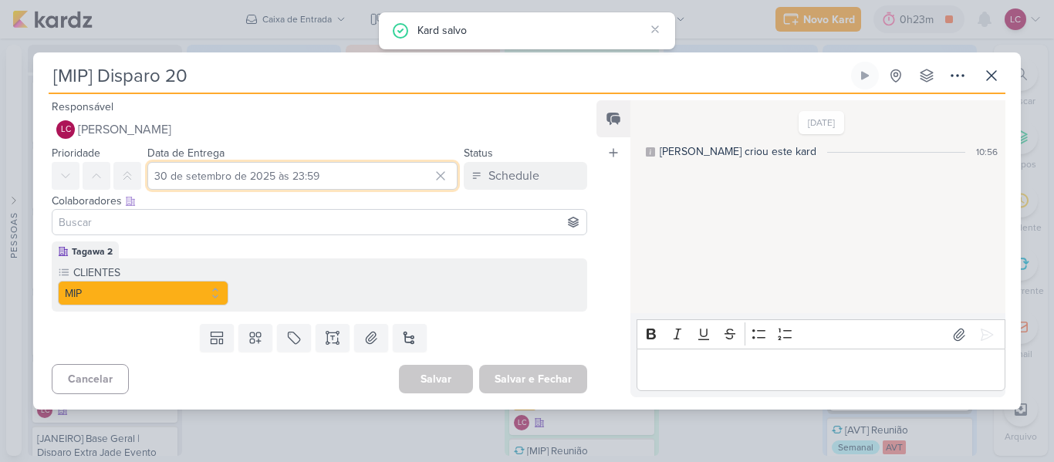
click at [268, 169] on input "30 de setembro de 2025 às 23:59" at bounding box center [302, 176] width 310 height 28
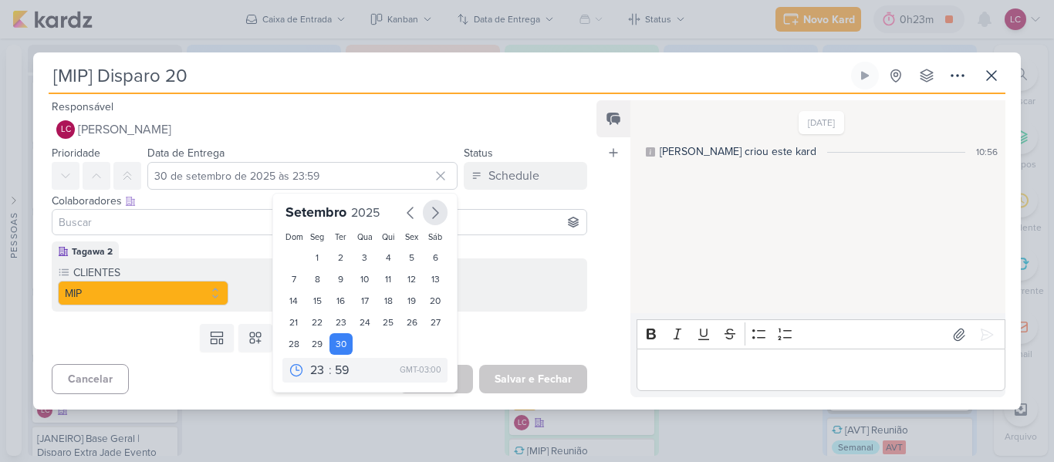
click at [431, 208] on icon "button" at bounding box center [435, 213] width 19 height 19
click at [400, 255] on div "3" at bounding box center [412, 258] width 24 height 23
type input "3 de outubro de 2025 às 23:59"
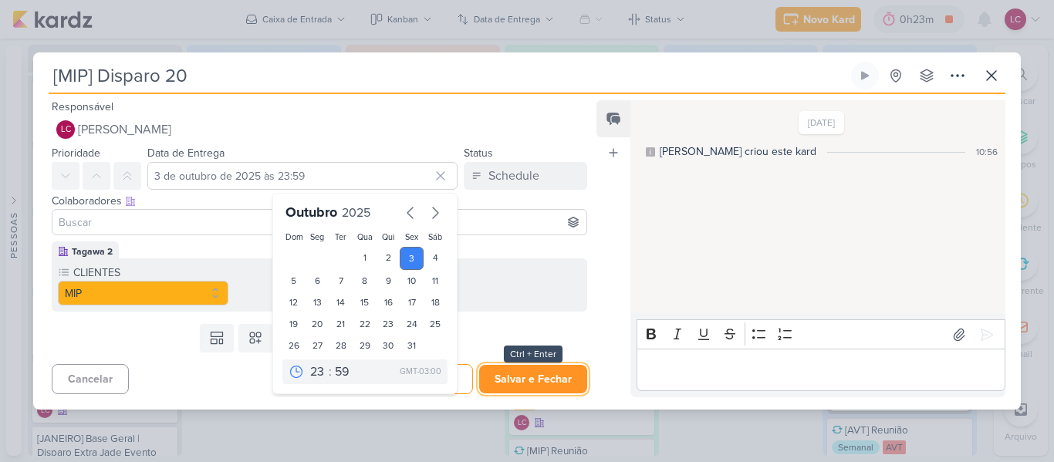
click at [493, 379] on button "Salvar e Fechar" at bounding box center [533, 379] width 108 height 29
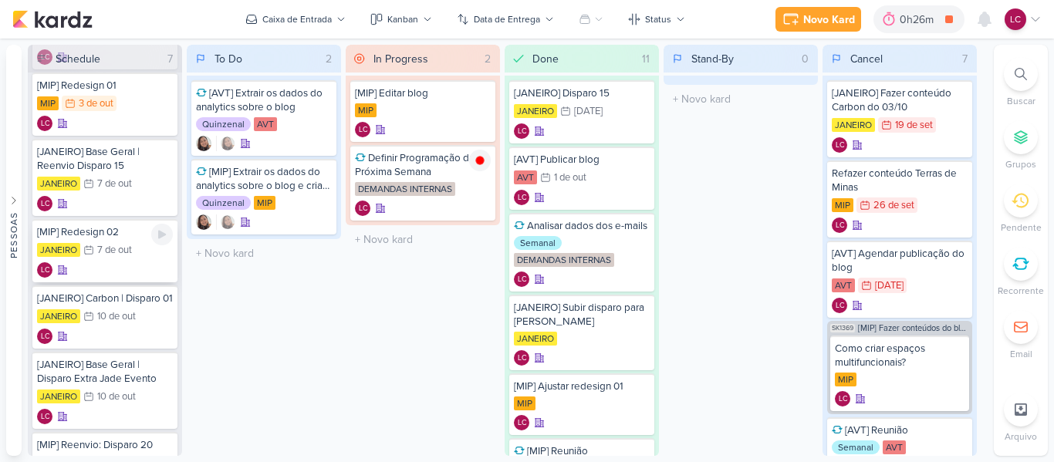
scroll to position [167, 0]
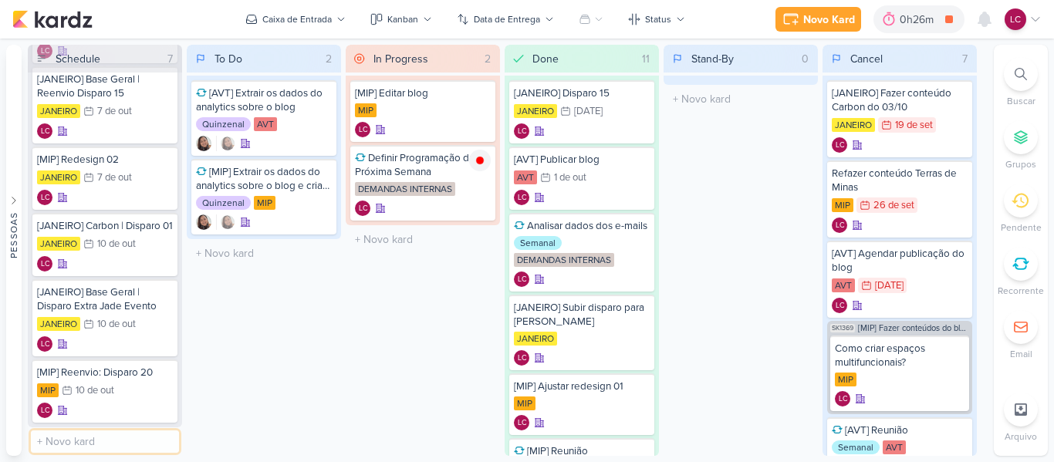
click at [100, 432] on input "text" at bounding box center [105, 441] width 148 height 22
type input "[AVT] Verificar publicação"
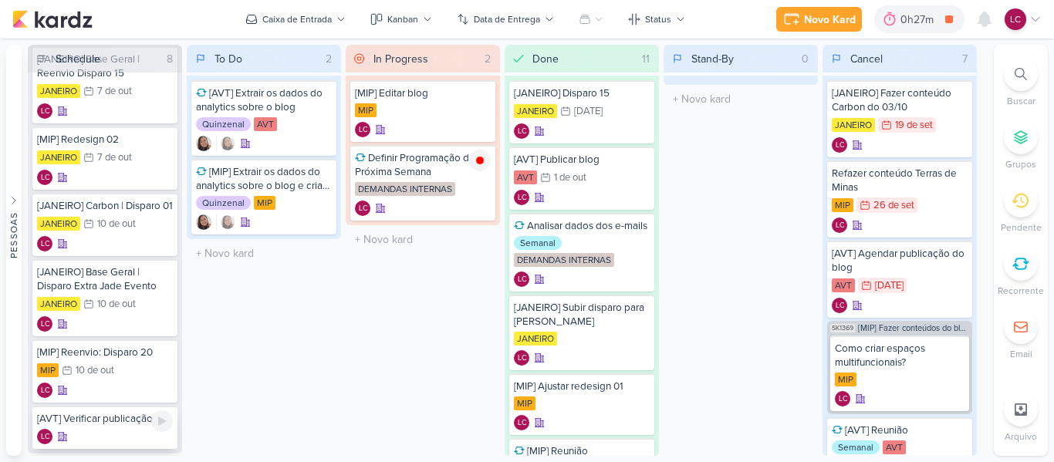
click at [96, 426] on div "[AVT] Verificar publicação" at bounding box center [105, 419] width 136 height 14
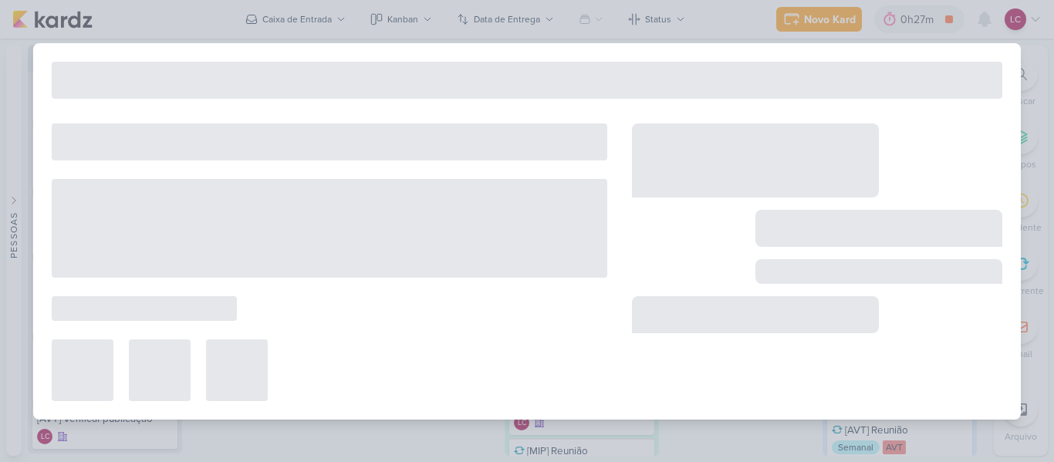
type input "[AVT] Verificar publicação"
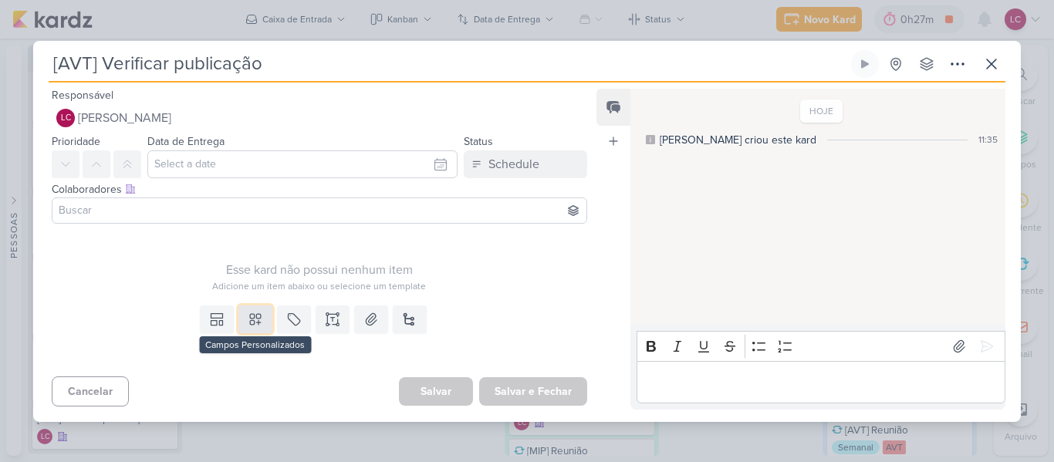
click at [248, 317] on icon at bounding box center [255, 319] width 15 height 15
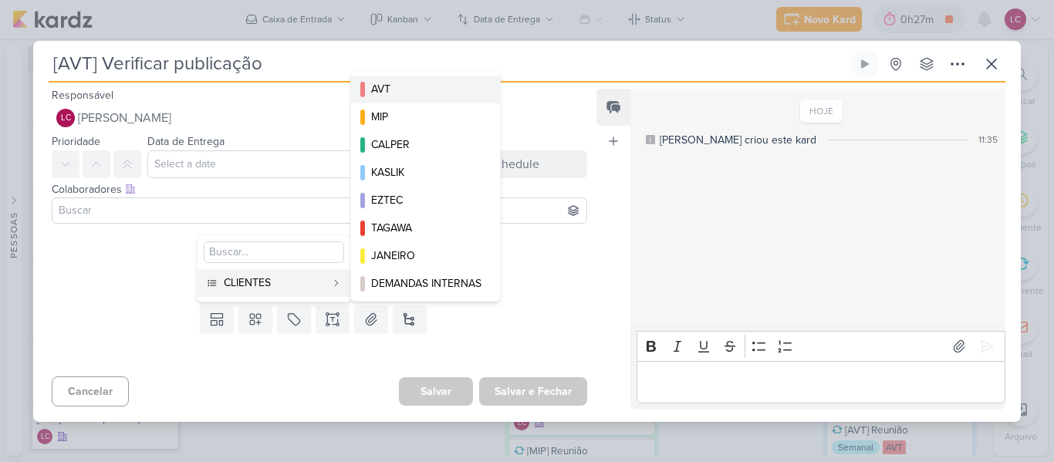
click at [407, 95] on div "AVT" at bounding box center [426, 89] width 110 height 16
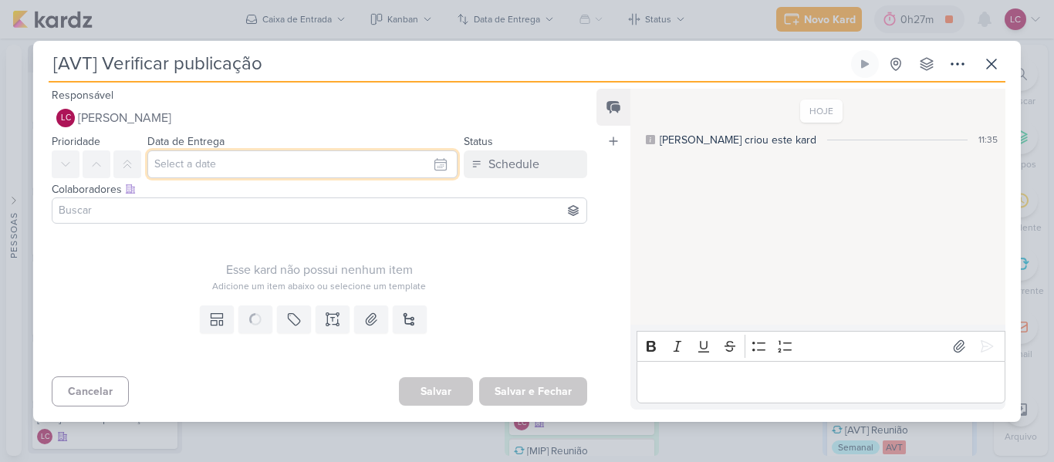
click at [285, 172] on input "text" at bounding box center [302, 164] width 310 height 28
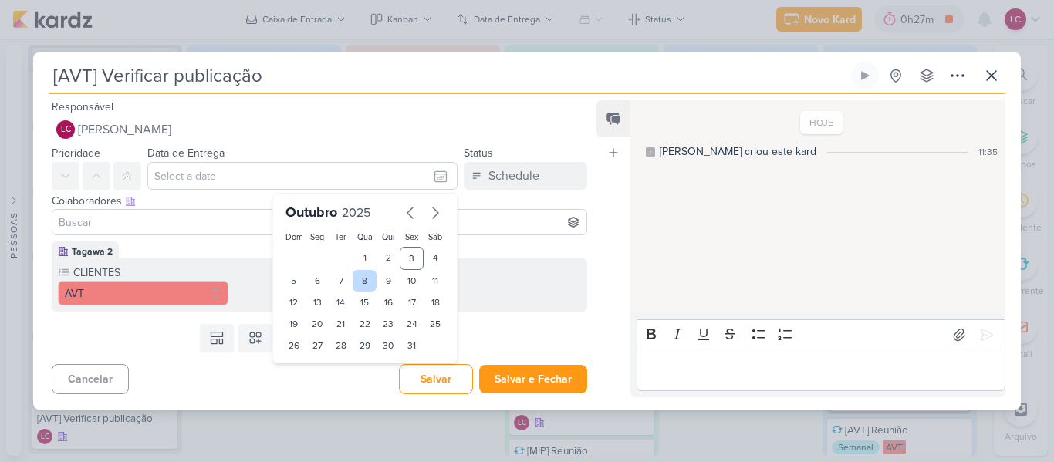
click at [359, 283] on div "8" at bounding box center [365, 281] width 24 height 22
type input "8 de outubro de 2025 às 23:59"
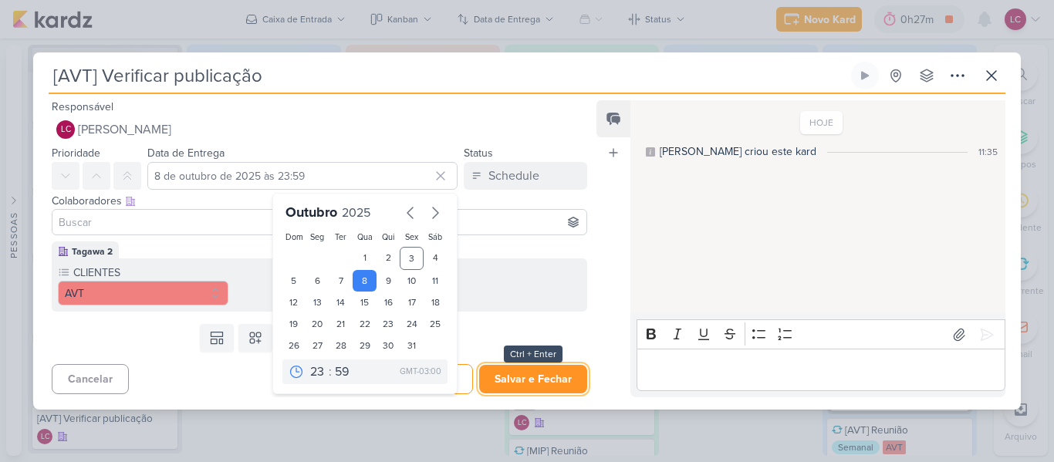
click at [536, 373] on button "Salvar e Fechar" at bounding box center [533, 379] width 108 height 29
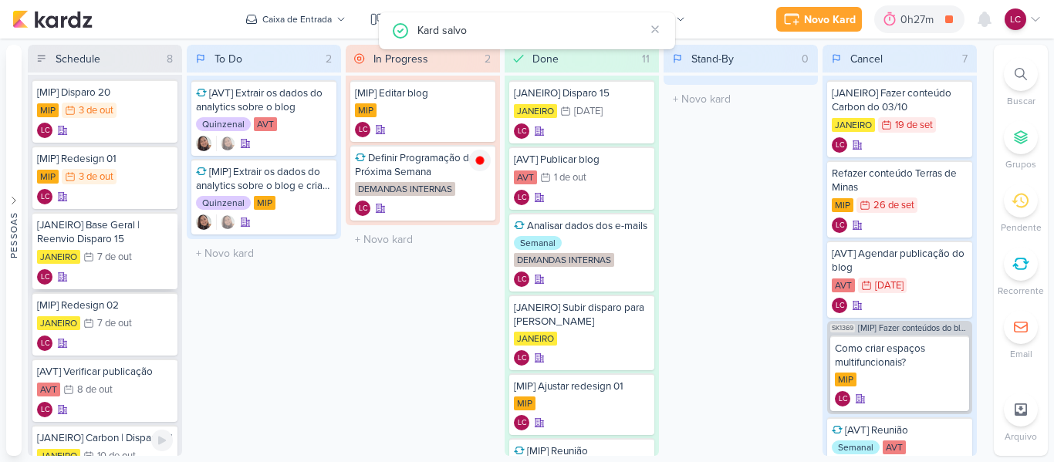
scroll to position [0, 0]
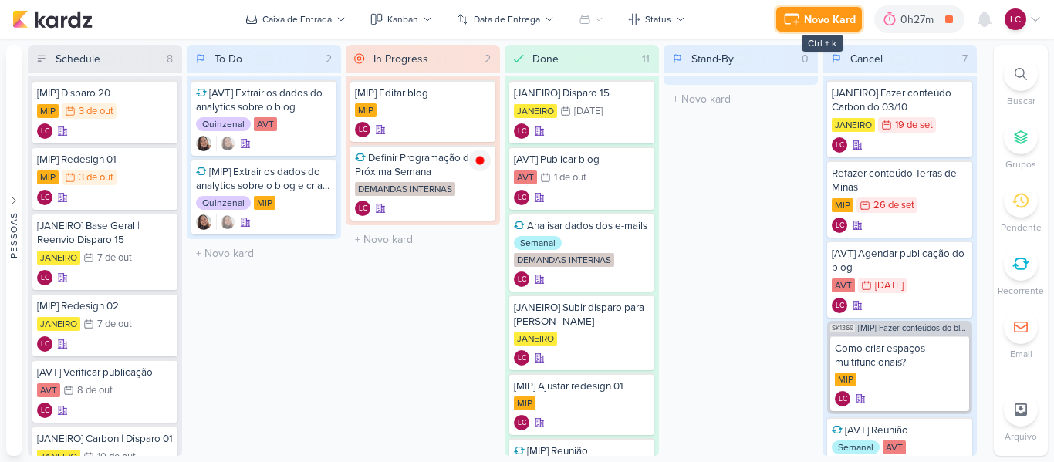
click at [792, 13] on icon at bounding box center [791, 19] width 19 height 19
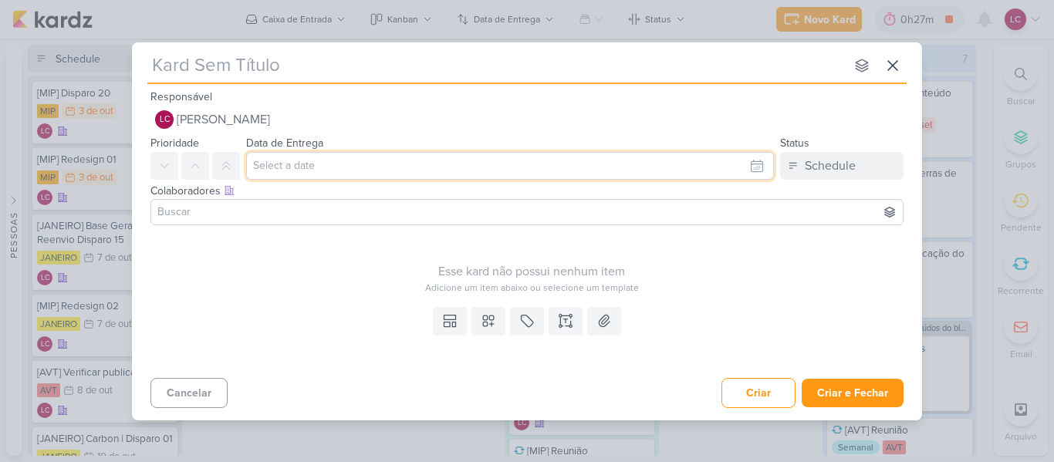
click at [341, 164] on input "text" at bounding box center [510, 166] width 528 height 28
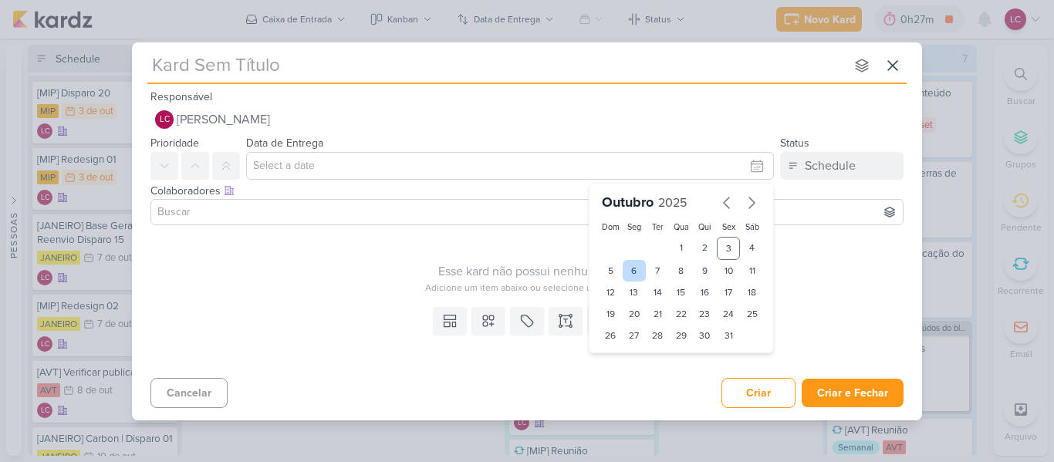
click at [645, 268] on div "6" at bounding box center [635, 271] width 24 height 22
type input "6 de outubro de 2025 às 23:59"
click at [651, 268] on div "7" at bounding box center [658, 271] width 24 height 22
type input "[DATE] 23:59"
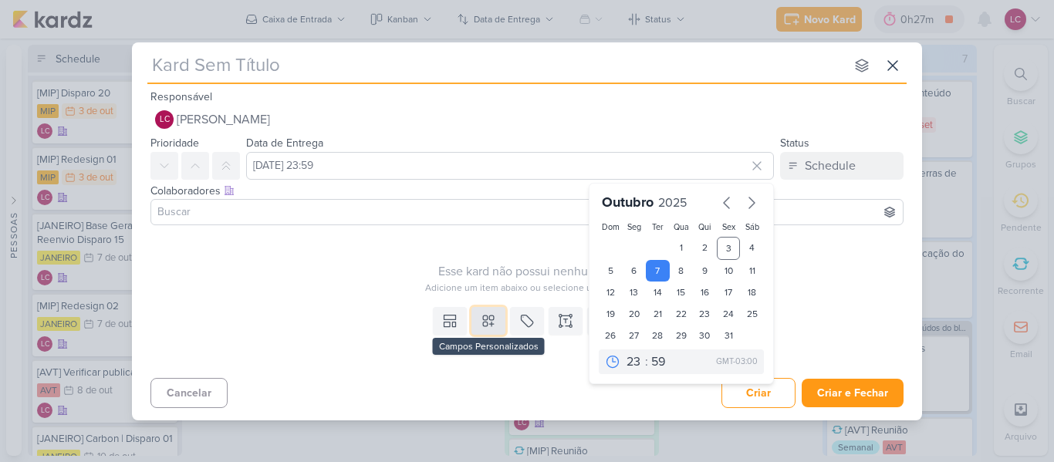
click at [496, 321] on button at bounding box center [488, 321] width 34 height 28
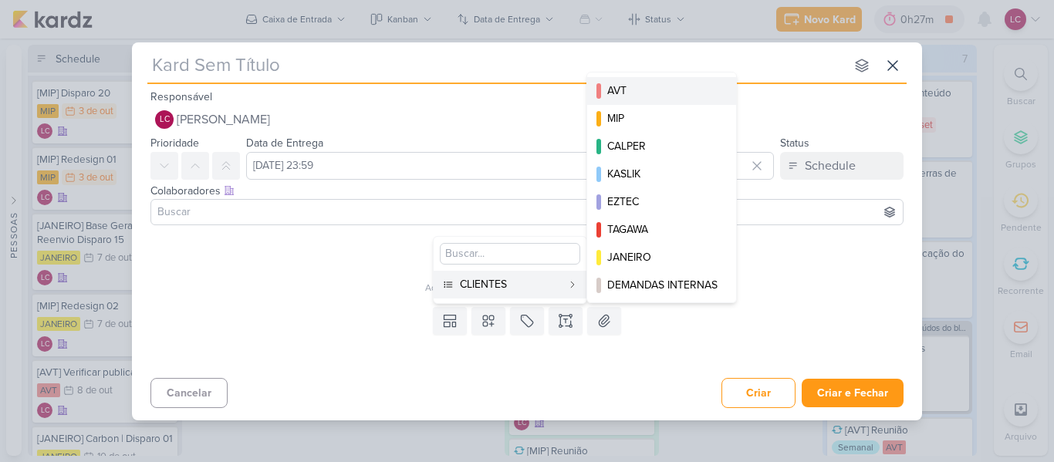
click at [651, 92] on div "AVT" at bounding box center [662, 91] width 110 height 16
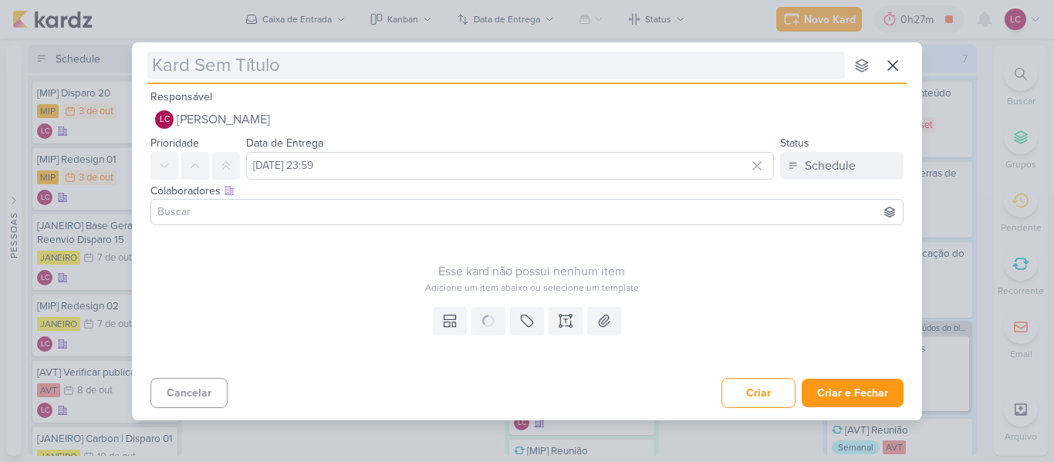
click at [495, 73] on input "text" at bounding box center [495, 66] width 697 height 28
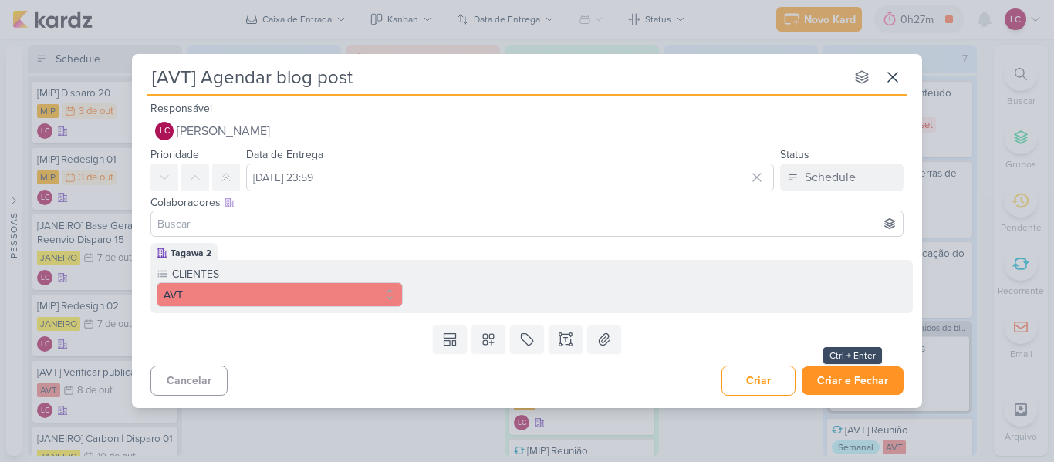
type input "[AVT] Agendar blog post"
click at [863, 382] on button "Criar e Fechar" at bounding box center [853, 380] width 102 height 29
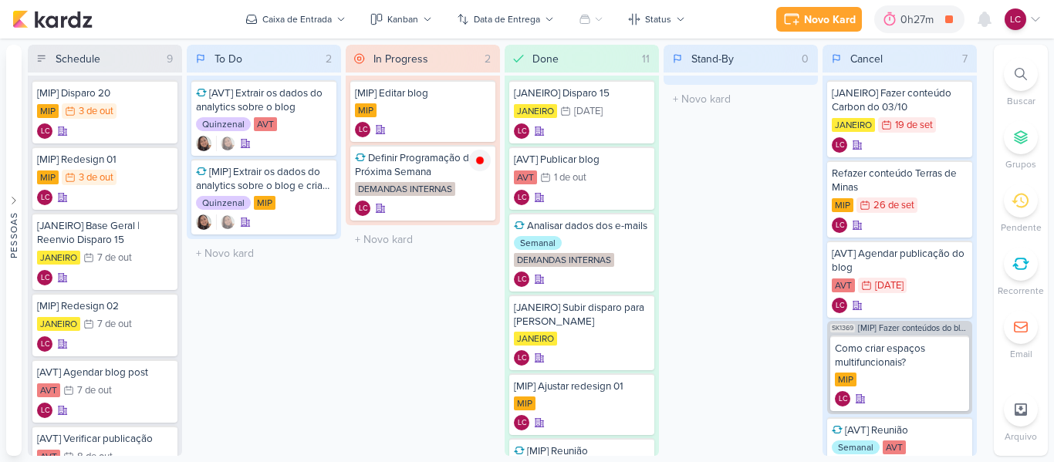
click at [829, 32] on div "Novo Kard Ctrl + k 0h27m Definir Programação da Próxima Semana 0h14m Hoje 0h27m…" at bounding box center [908, 19] width 265 height 28
click at [829, 25] on div "Novo Kard" at bounding box center [830, 20] width 52 height 16
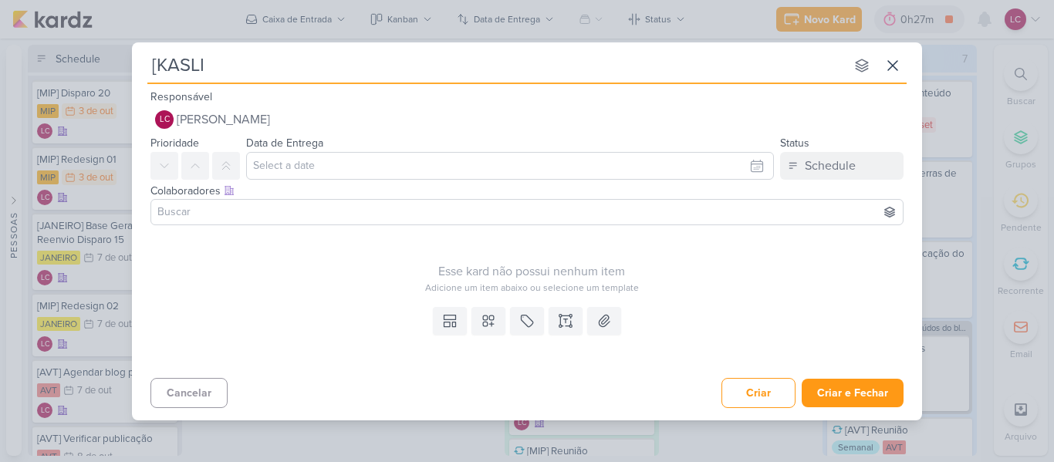
type input "[KASLIK"
type input "[KASLIK] Verificar publicaçã"
type input "[KASLIK] Verificar publicação"
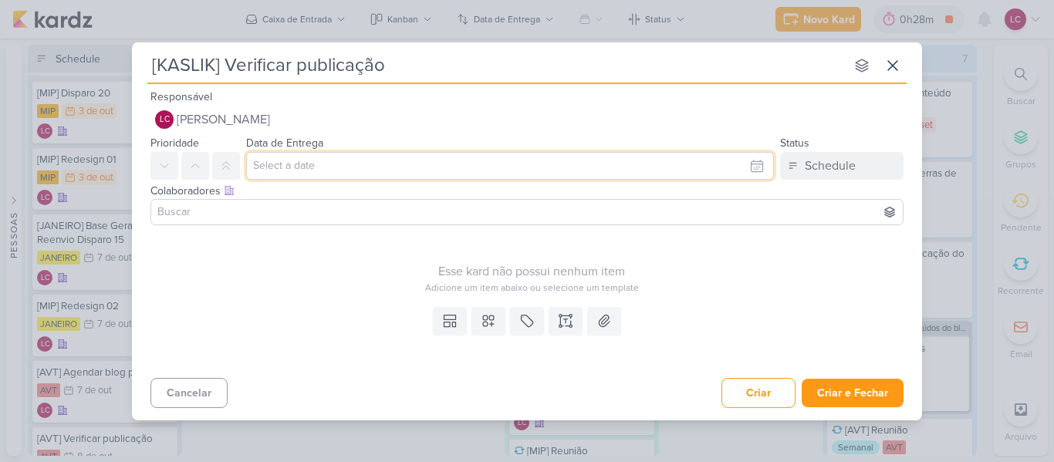
click at [392, 165] on input "text" at bounding box center [510, 166] width 528 height 28
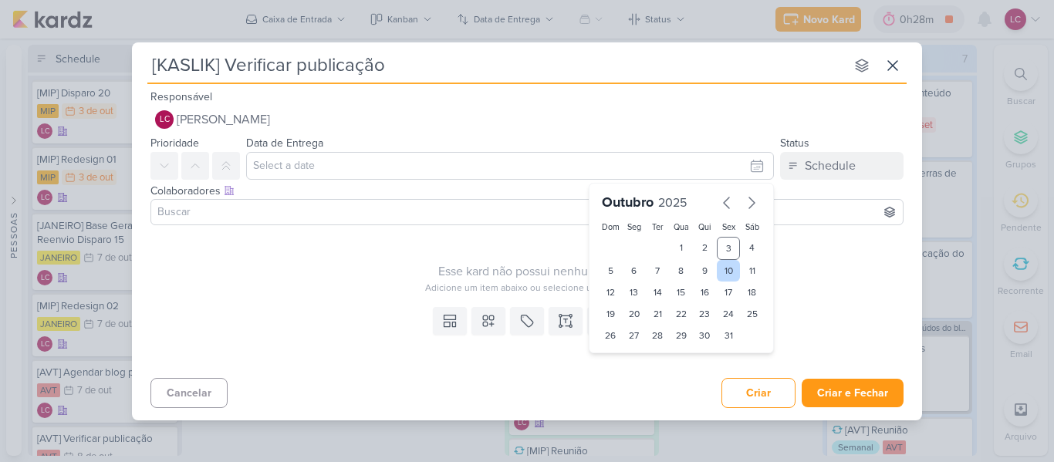
click at [723, 269] on div "10" at bounding box center [729, 271] width 24 height 22
type input "10 de outubro de 2025 às 23:59"
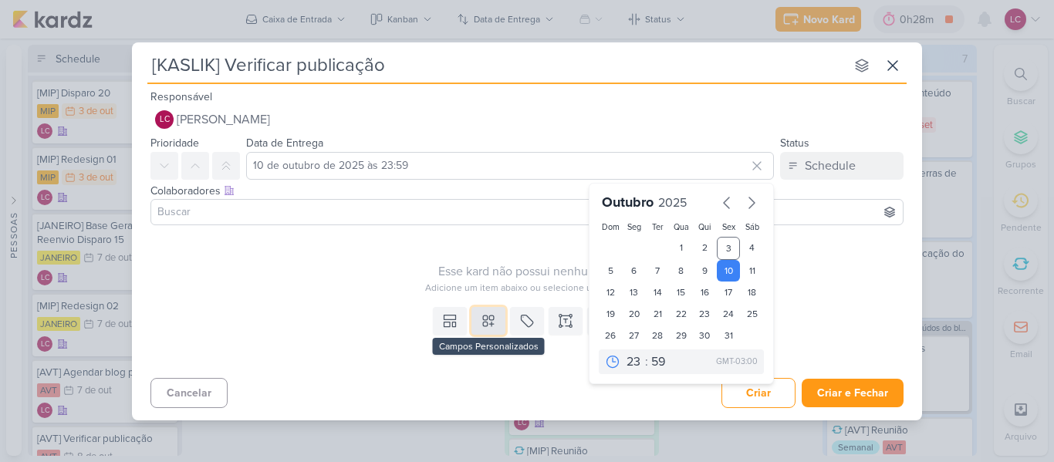
click at [488, 333] on button at bounding box center [488, 321] width 34 height 28
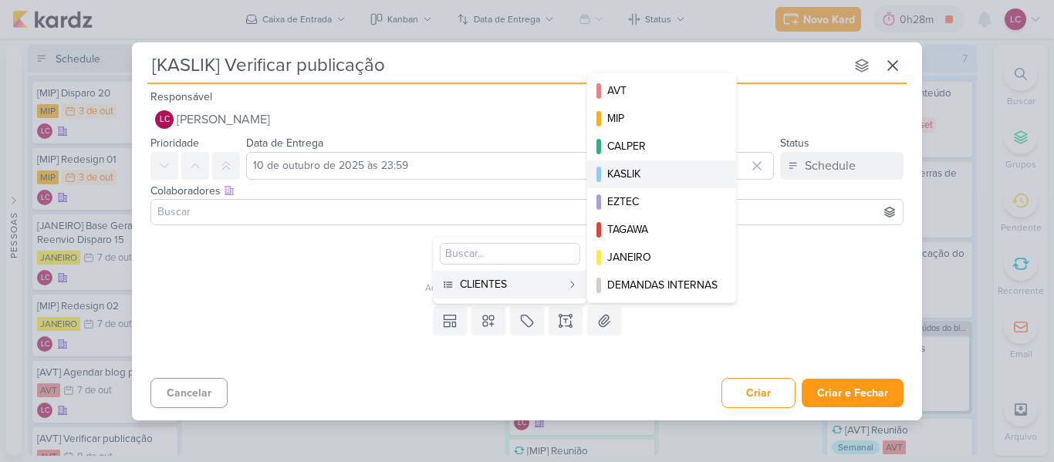
click at [655, 174] on div "KASLIK" at bounding box center [662, 174] width 110 height 16
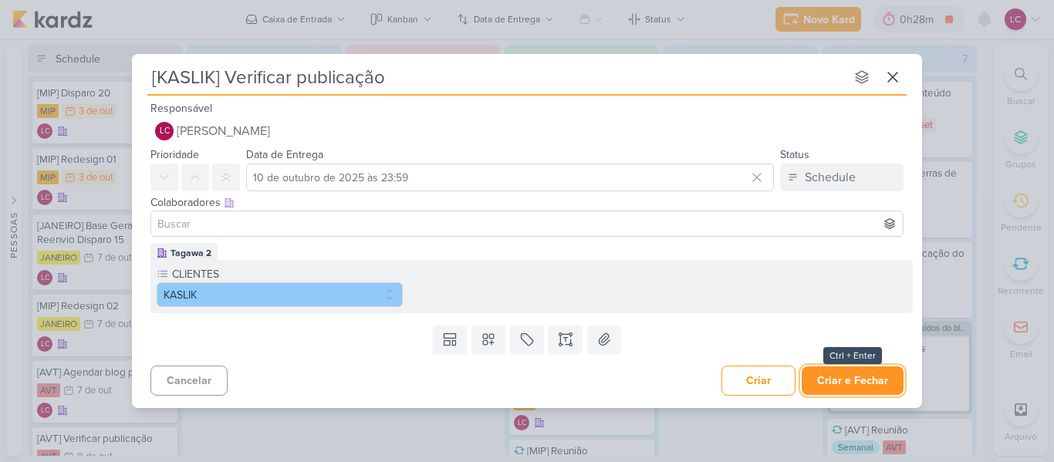
click at [849, 375] on button "Criar e Fechar" at bounding box center [853, 380] width 102 height 29
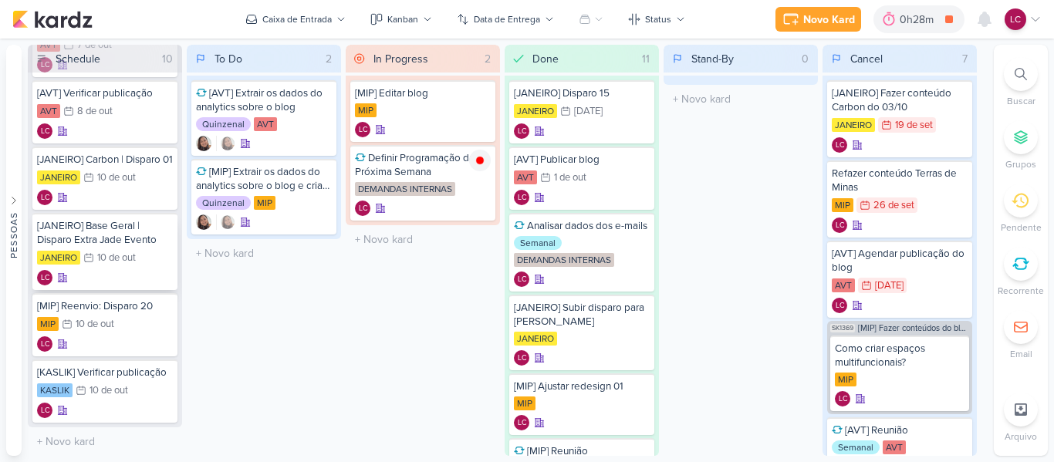
scroll to position [366, 0]
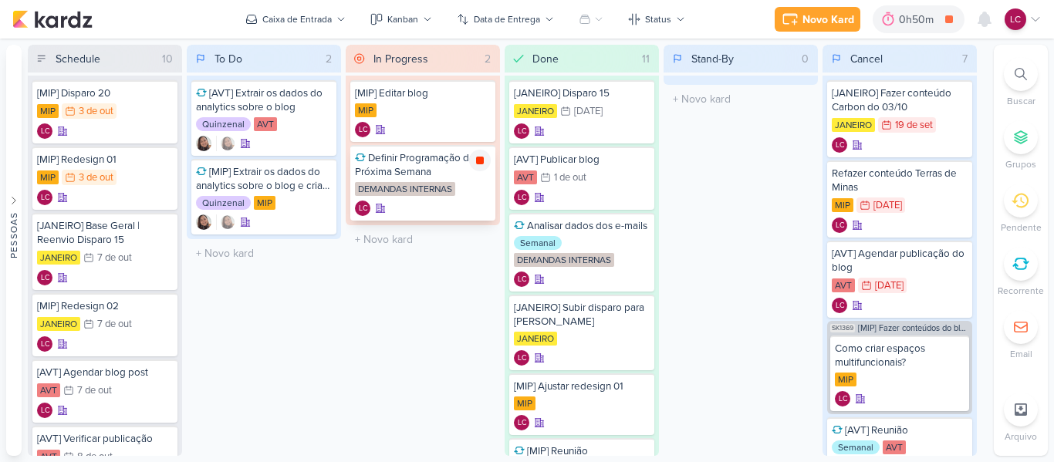
click at [481, 166] on icon at bounding box center [480, 160] width 12 height 12
